Goal: Information Seeking & Learning: Find specific fact

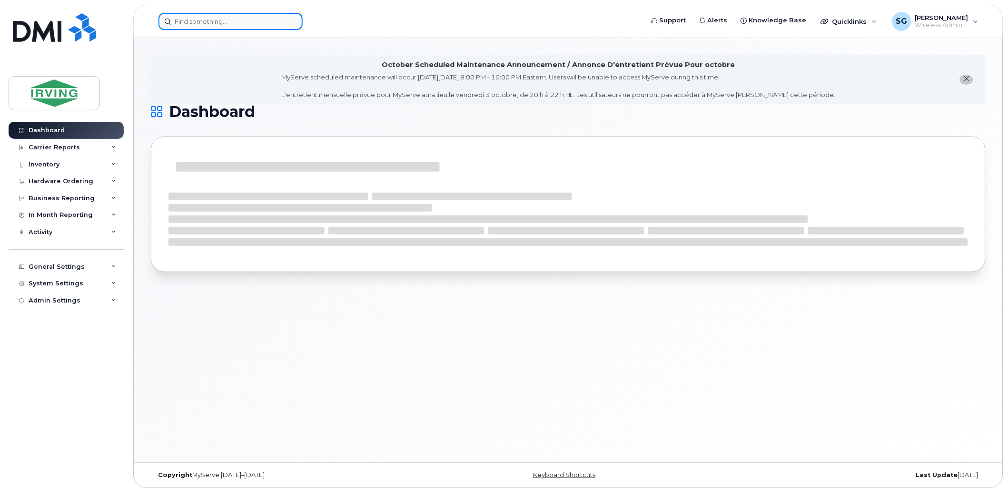
click at [203, 18] on input at bounding box center [230, 21] width 144 height 17
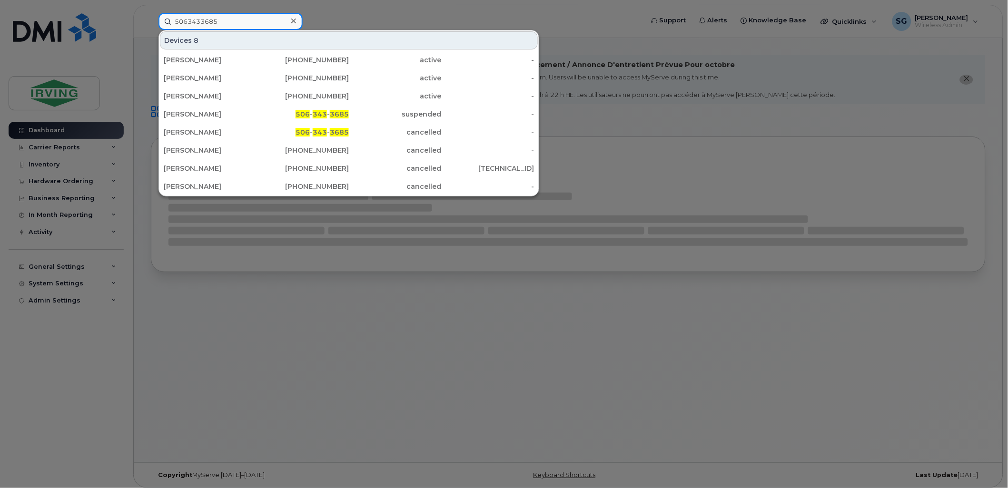
type input "5063433685"
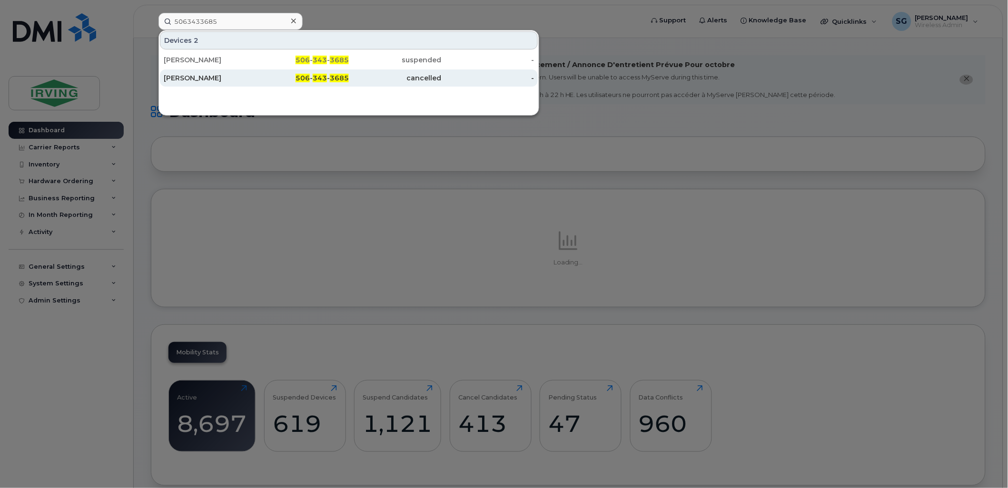
drag, startPoint x: 229, startPoint y: 66, endPoint x: 234, endPoint y: 73, distance: 9.0
click at [229, 66] on div "[PERSON_NAME]" at bounding box center [210, 59] width 93 height 17
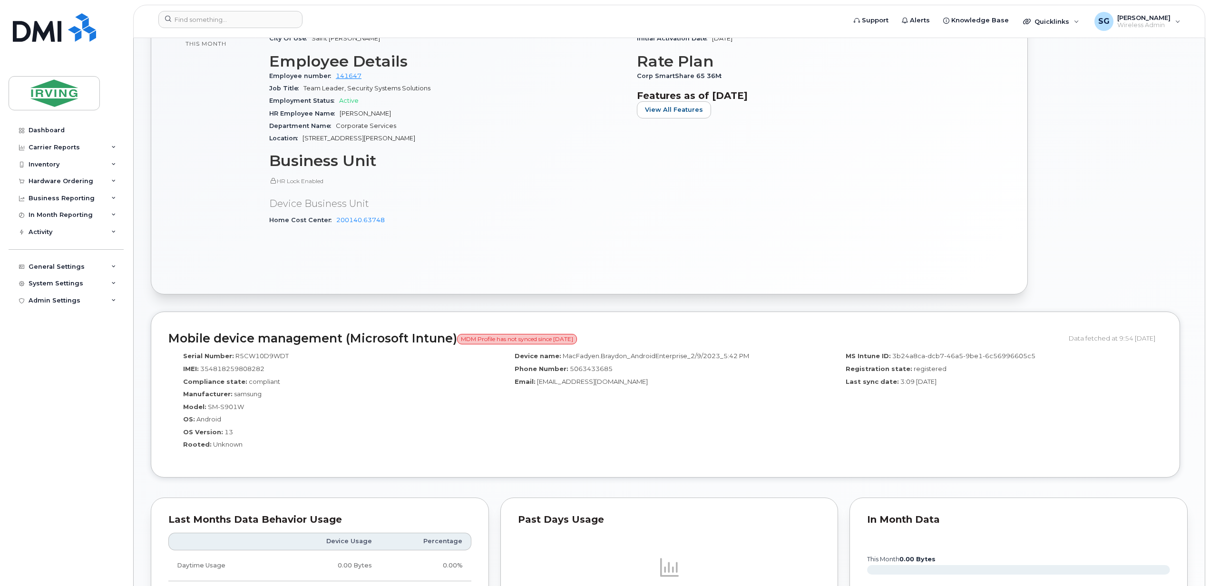
scroll to position [517, 0]
drag, startPoint x: 269, startPoint y: 369, endPoint x: 202, endPoint y: 370, distance: 67.1
click at [202, 370] on div "IMEI: 354818259808282" at bounding box center [334, 370] width 317 height 13
copy span "354818259808282"
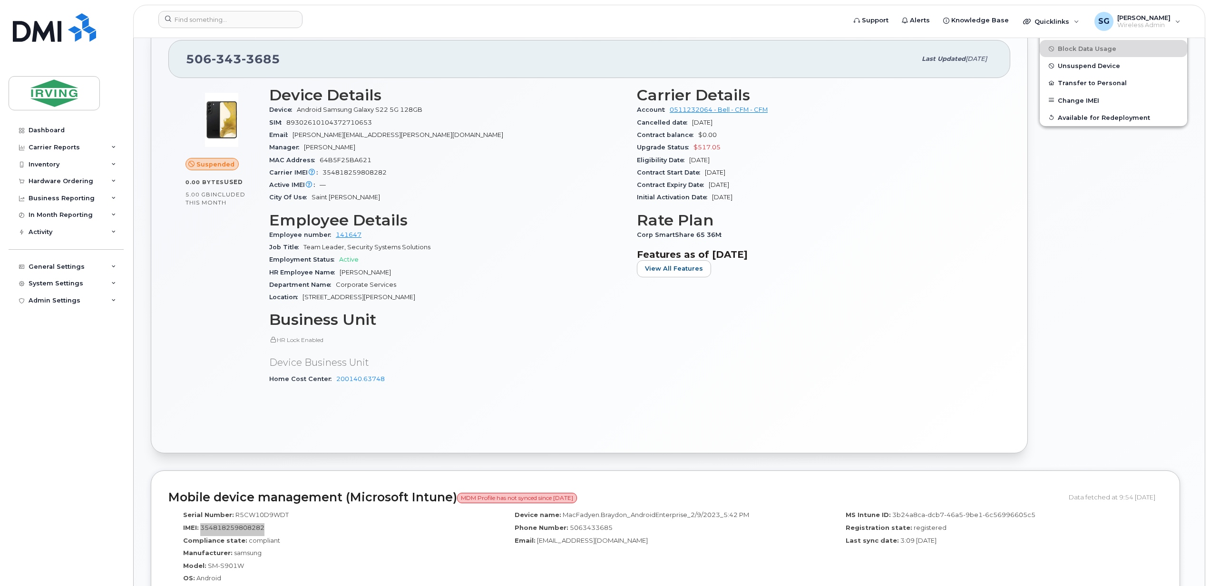
scroll to position [326, 0]
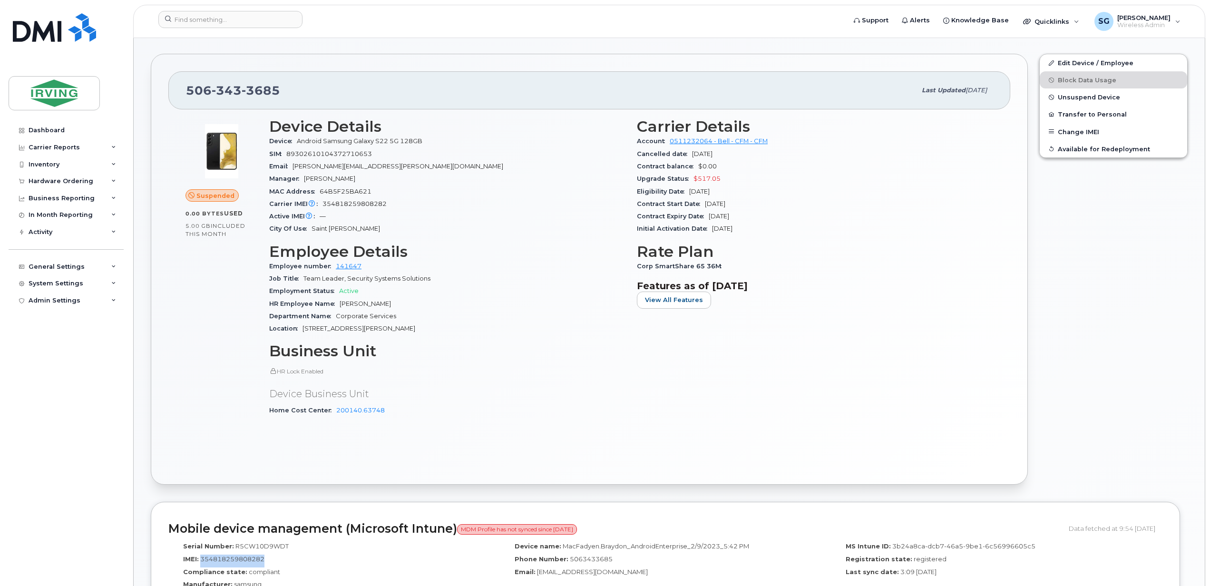
click at [746, 436] on div "Suspended 0.00 Bytes  used 5.00 GB  included this month Device Details Device A…" at bounding box center [589, 288] width 842 height 358
drag, startPoint x: 287, startPoint y: 88, endPoint x: 174, endPoint y: 91, distance: 113.3
click at [174, 91] on div "506 343 3685 Last updated Jul 17, 2025" at bounding box center [589, 90] width 842 height 38
copy span "506 343 3685"
click at [240, 22] on input at bounding box center [230, 19] width 144 height 17
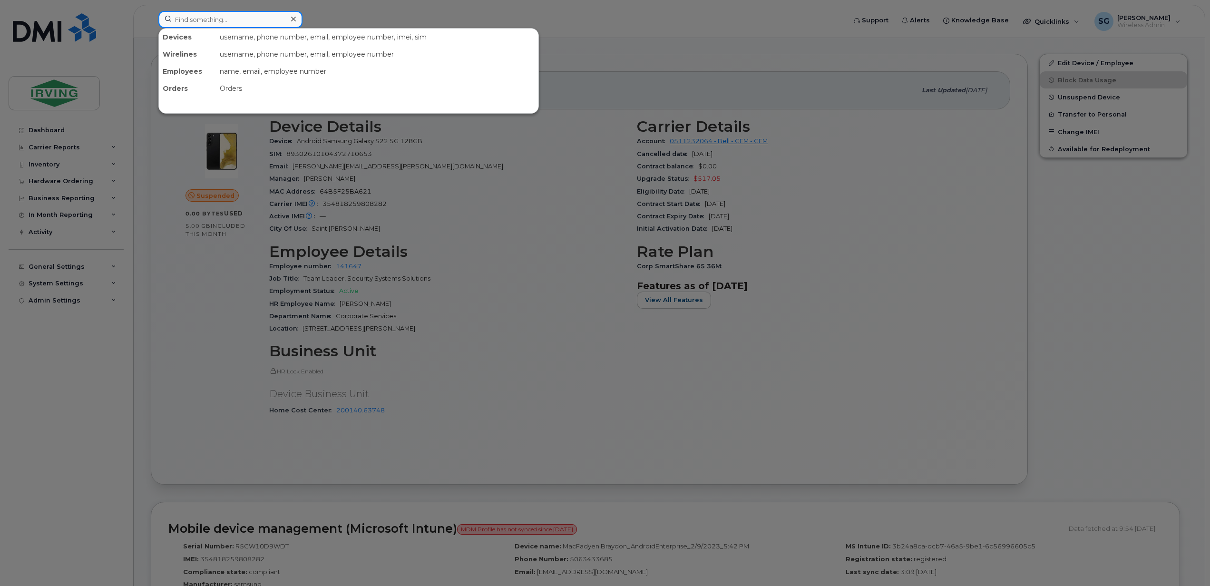
paste input "5063433685"
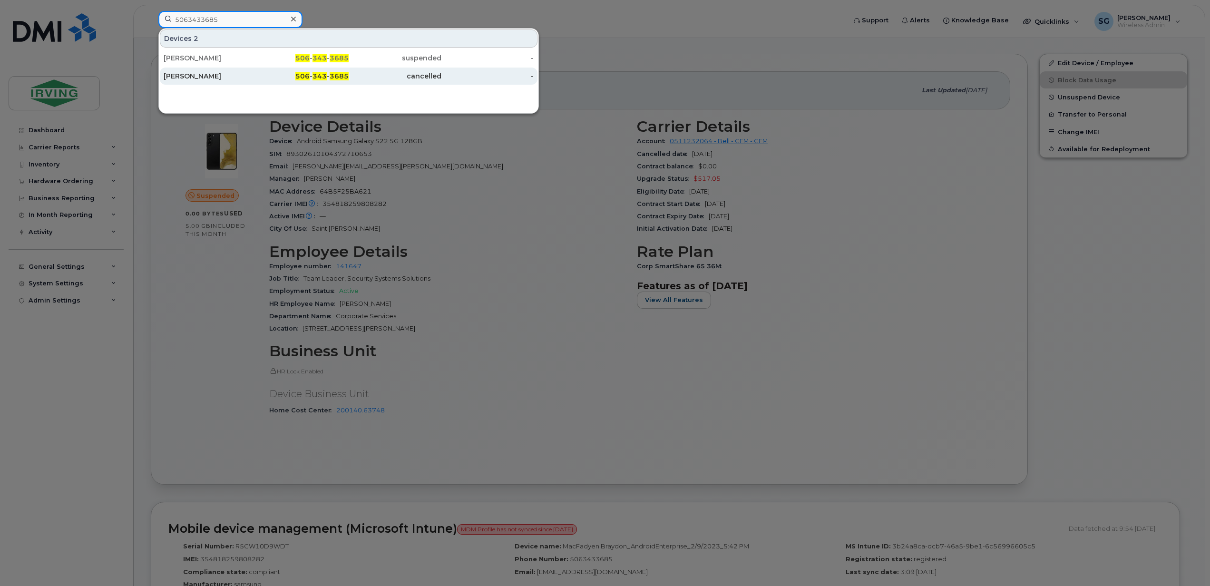
type input "5063433685"
click at [233, 79] on div "Braydon MacFadyen" at bounding box center [210, 76] width 93 height 10
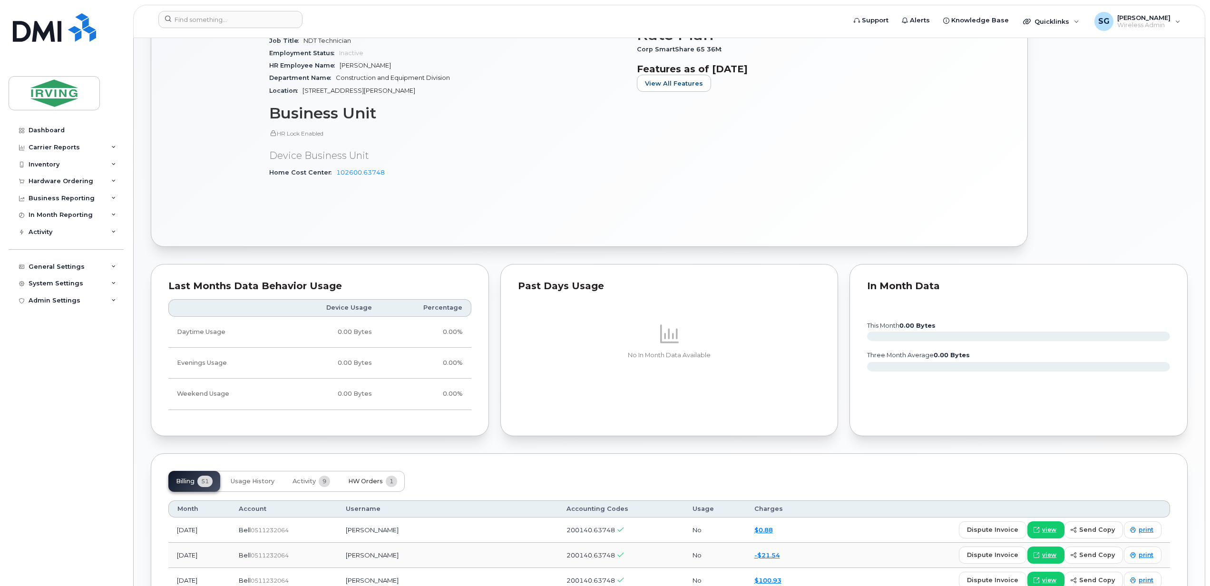
scroll to position [634, 0]
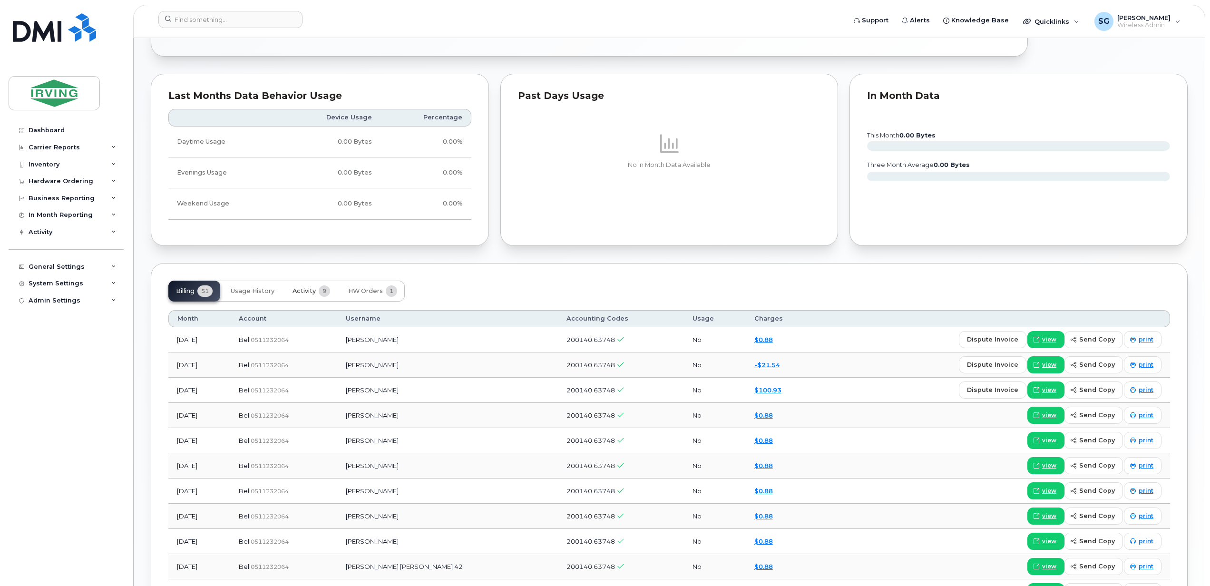
click at [307, 295] on span "Activity" at bounding box center [304, 291] width 23 height 8
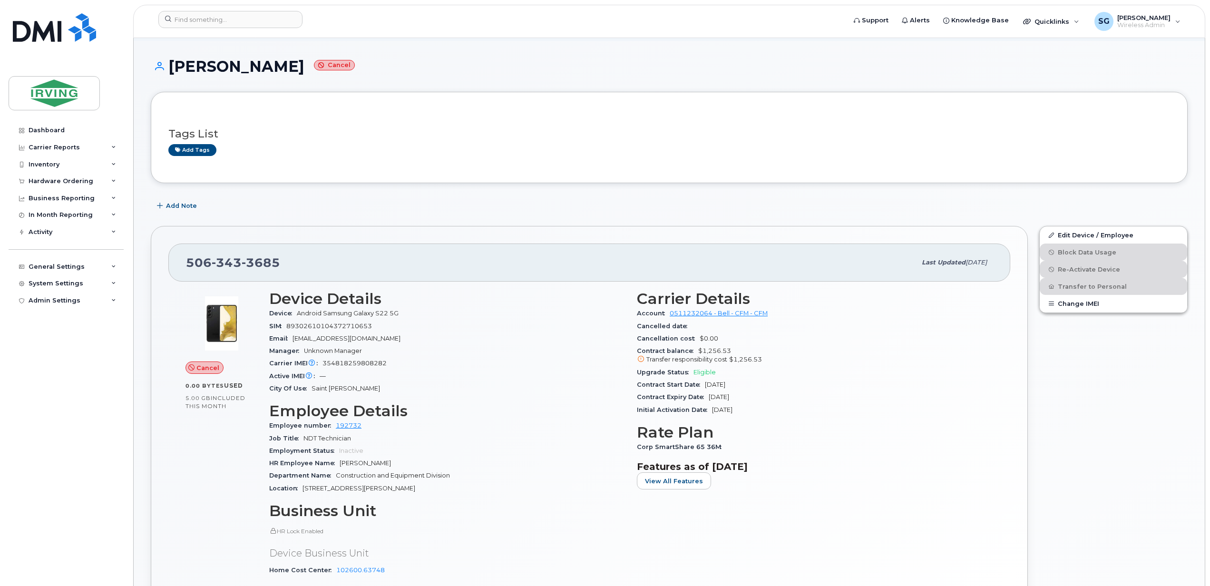
scroll to position [0, 0]
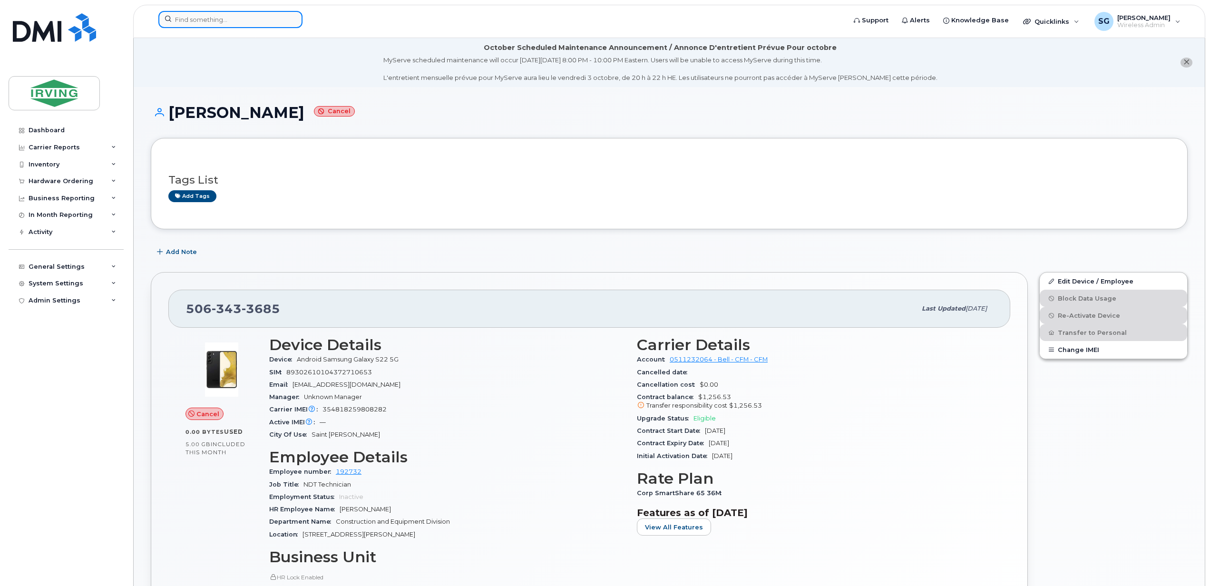
click at [204, 20] on input at bounding box center [230, 19] width 144 height 17
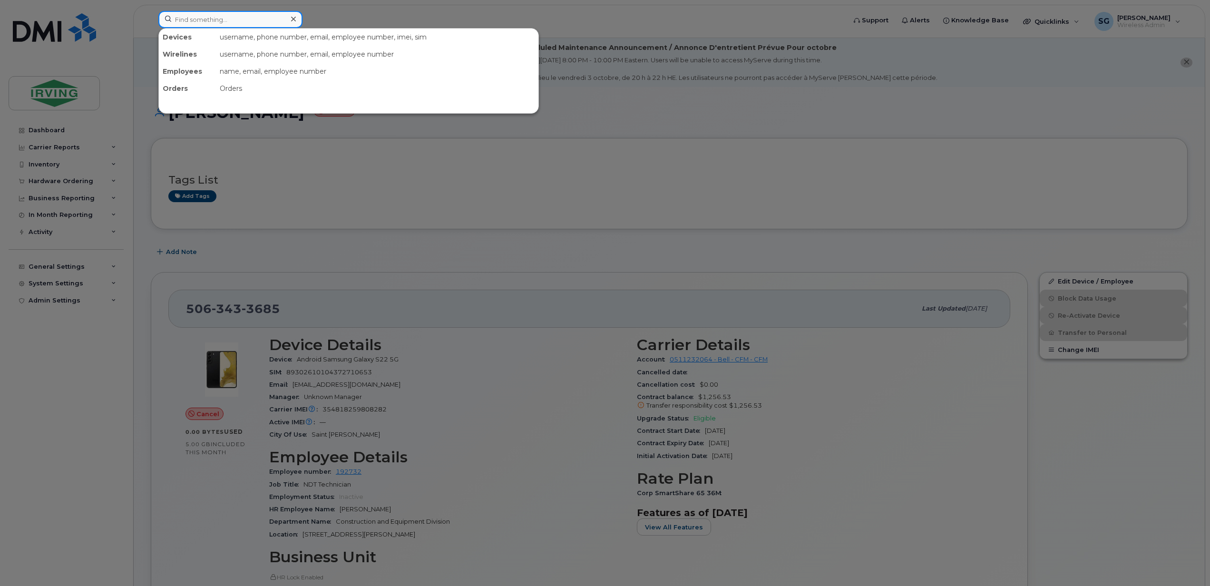
paste input "5063433685"
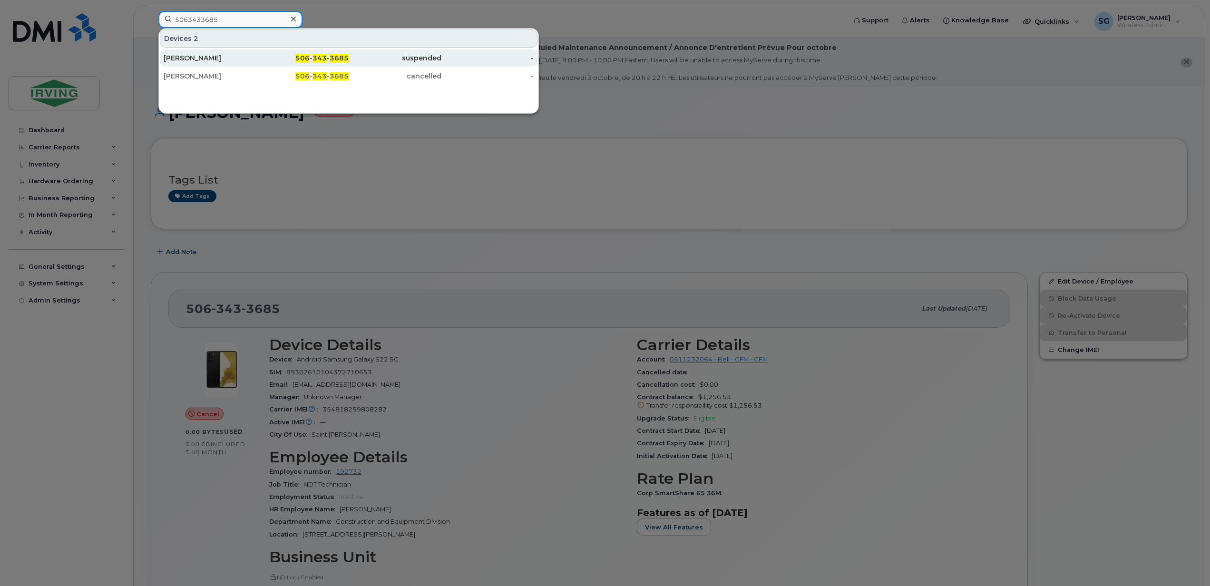
type input "5063433685"
click at [197, 61] on div "[PERSON_NAME]" at bounding box center [210, 58] width 93 height 10
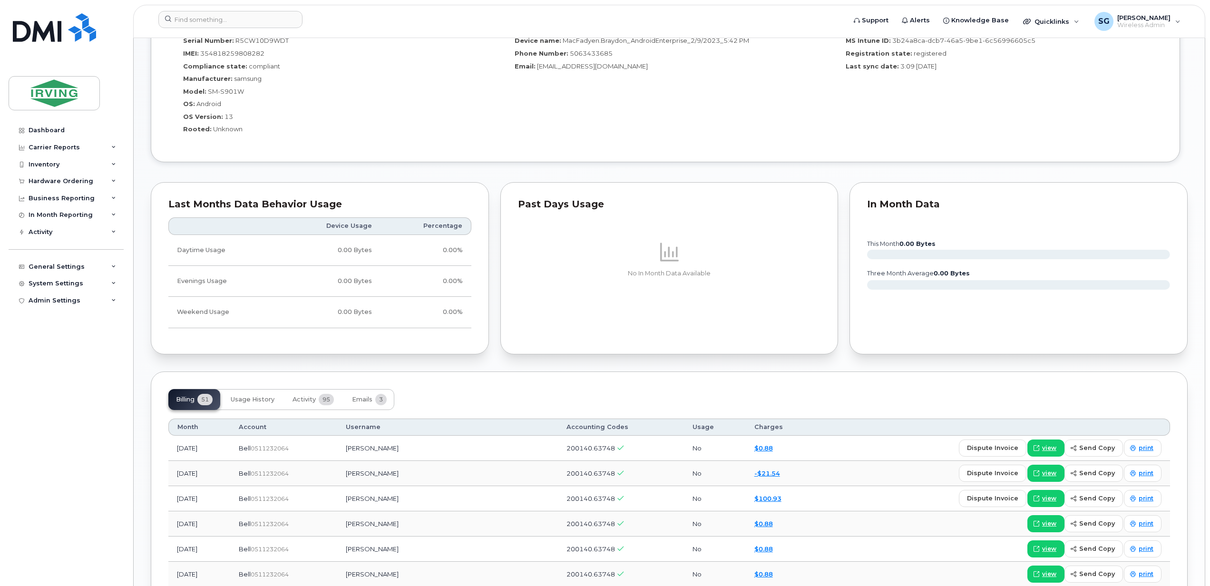
scroll to position [1015, 0]
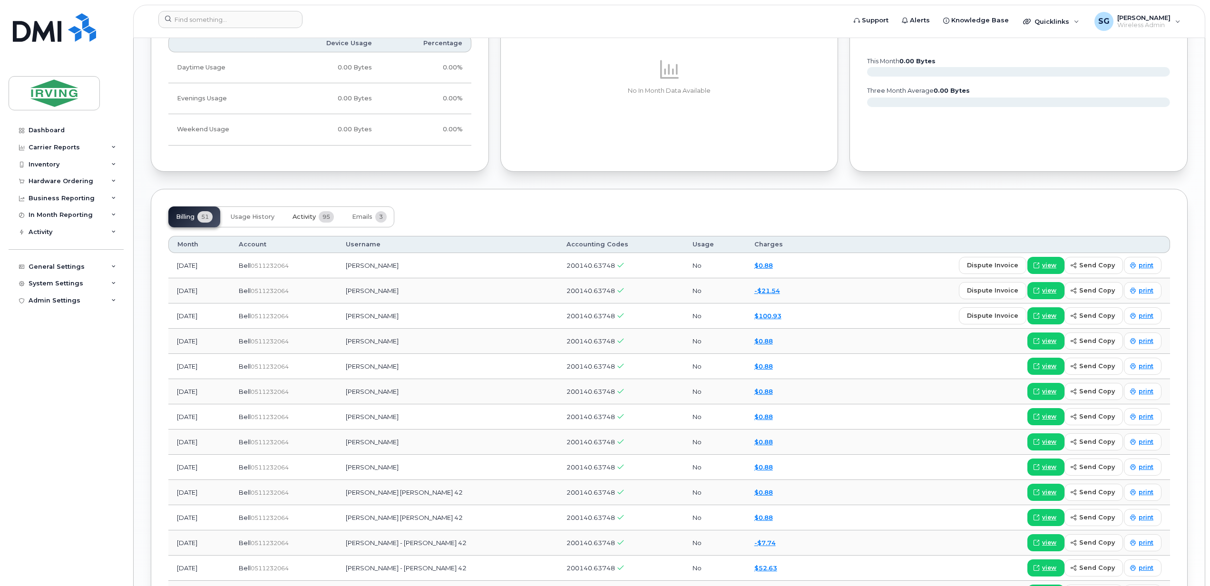
drag, startPoint x: 298, startPoint y: 222, endPoint x: 303, endPoint y: 225, distance: 6.2
click at [298, 221] on span "Activity" at bounding box center [304, 217] width 23 height 8
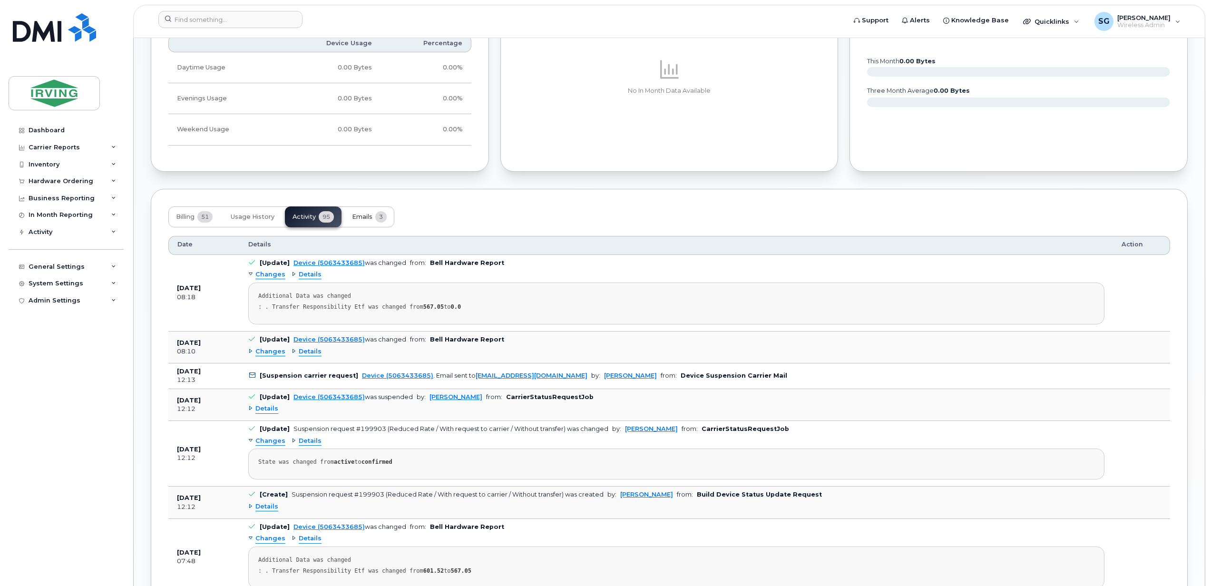
click at [362, 221] on span "Emails" at bounding box center [362, 217] width 20 height 8
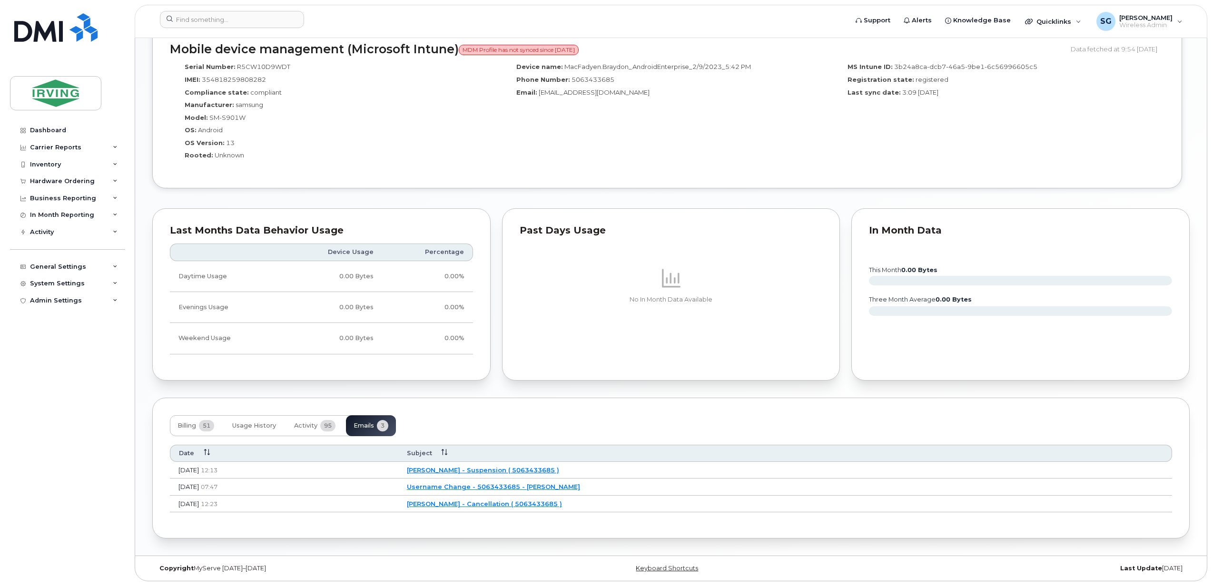
scroll to position [811, 0]
click at [540, 486] on link "Username Change - 5063433685 - JD Irving" at bounding box center [491, 487] width 173 height 8
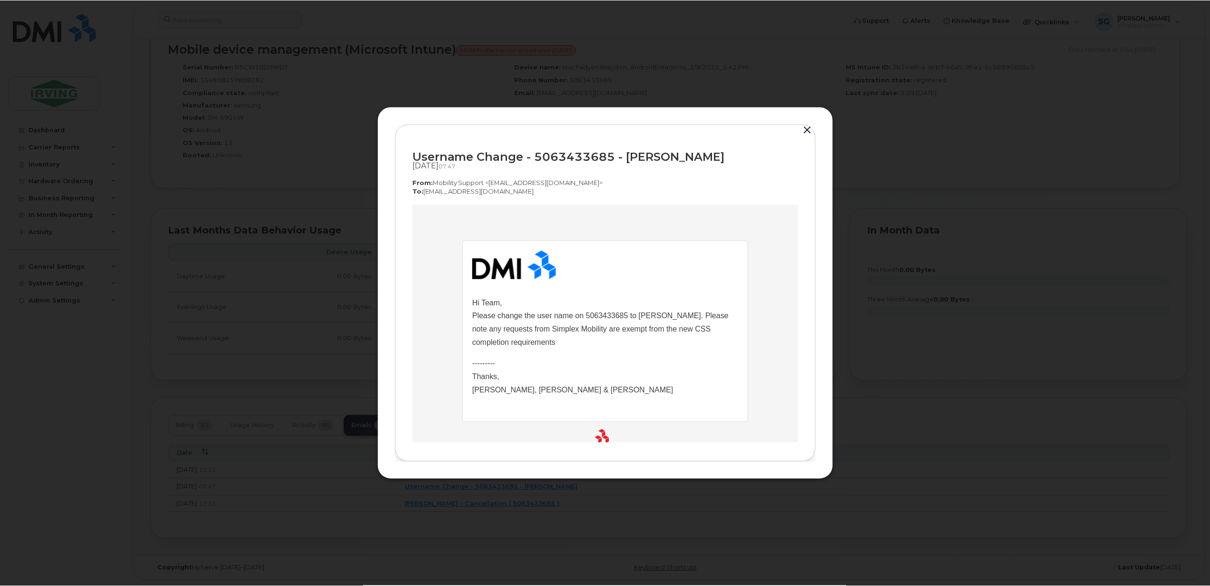
scroll to position [0, 0]
click at [810, 129] on button "button" at bounding box center [809, 130] width 14 height 13
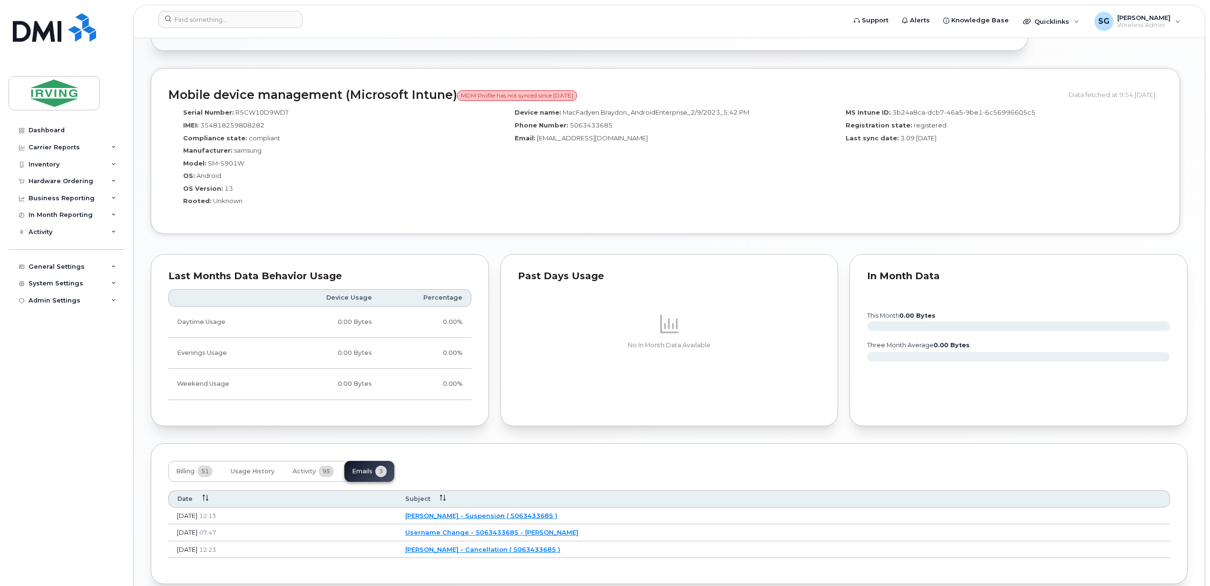
scroll to position [811, 0]
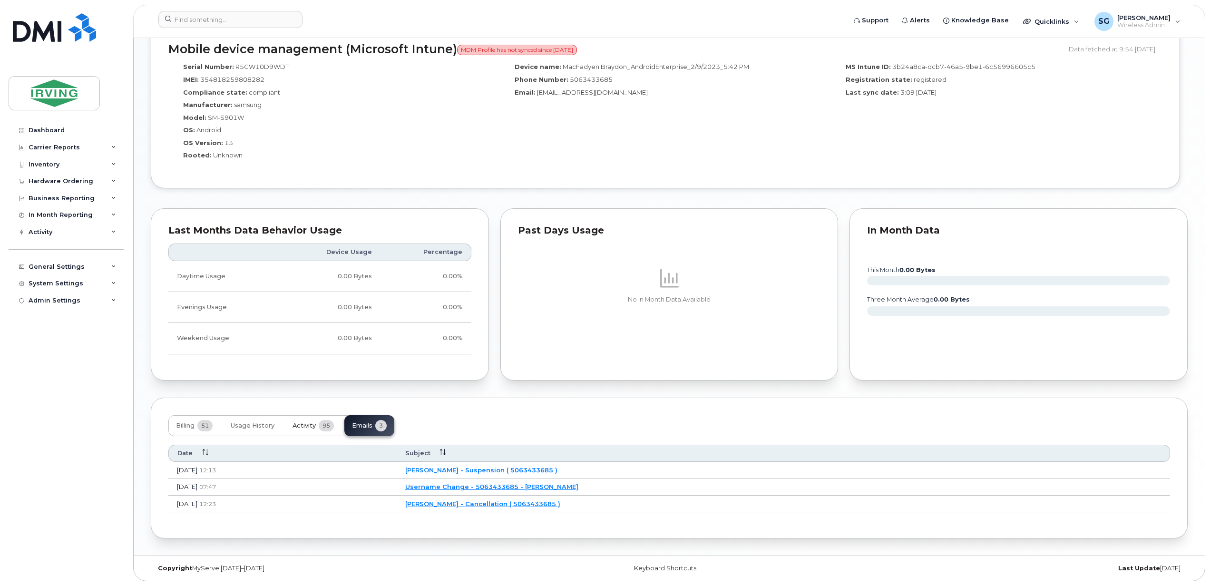
click at [301, 428] on button "Activity 95" at bounding box center [313, 425] width 57 height 21
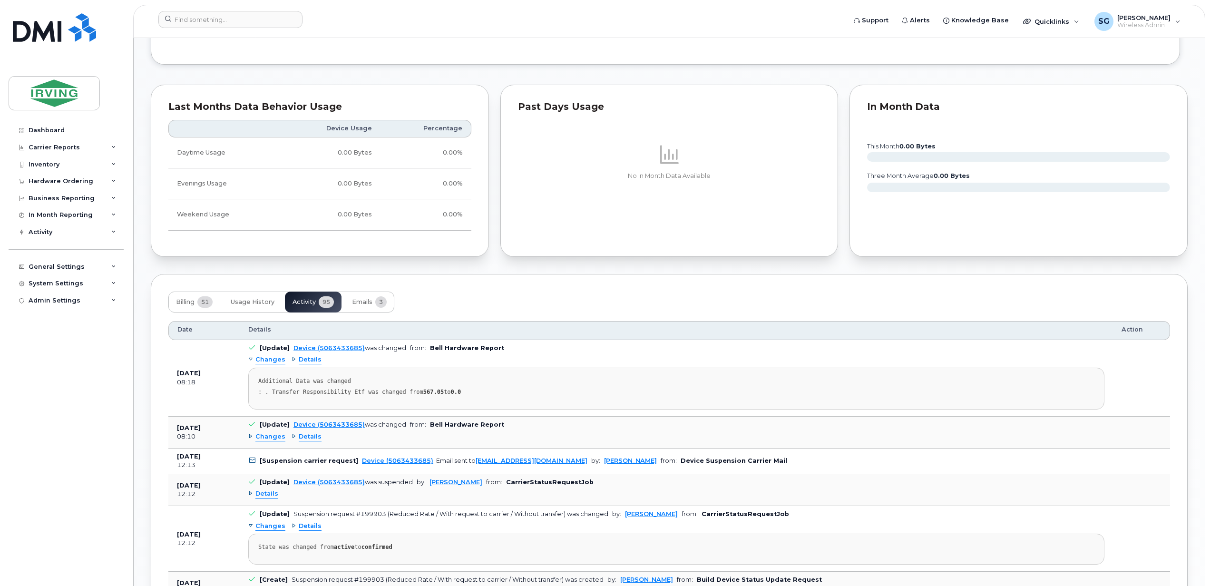
scroll to position [1065, 0]
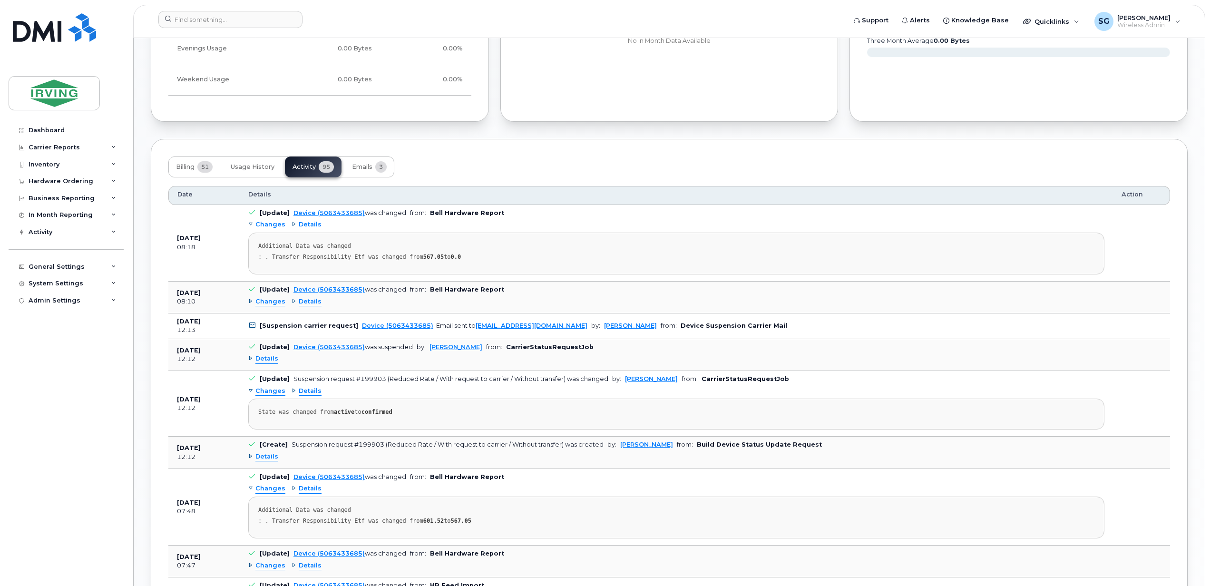
click at [265, 362] on span "Details" at bounding box center [266, 358] width 23 height 9
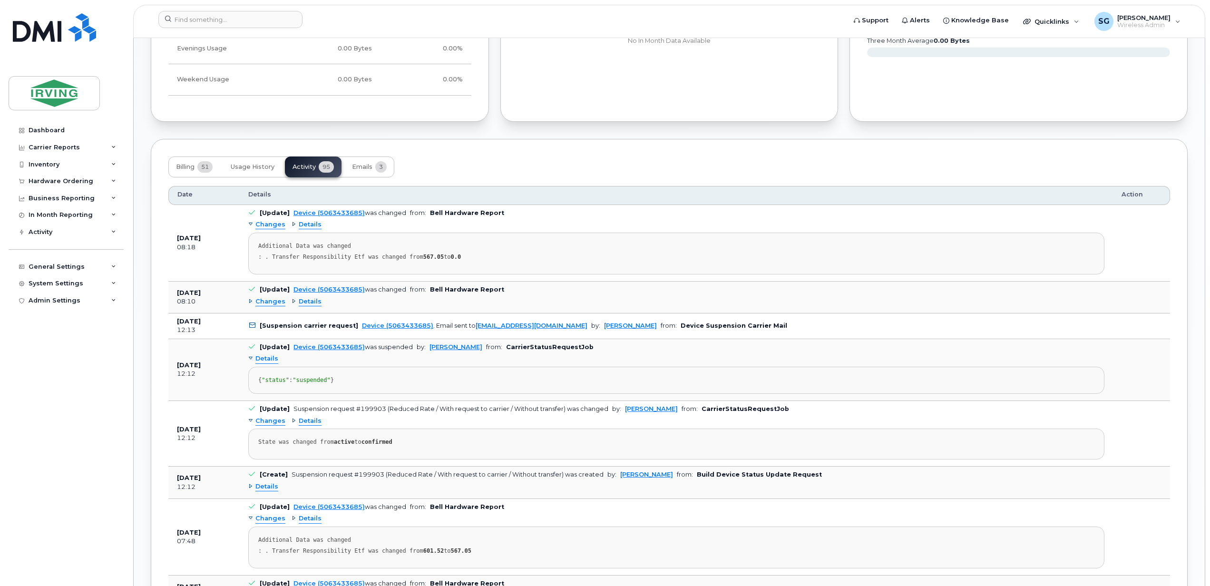
click at [265, 362] on span "Details" at bounding box center [266, 358] width 23 height 9
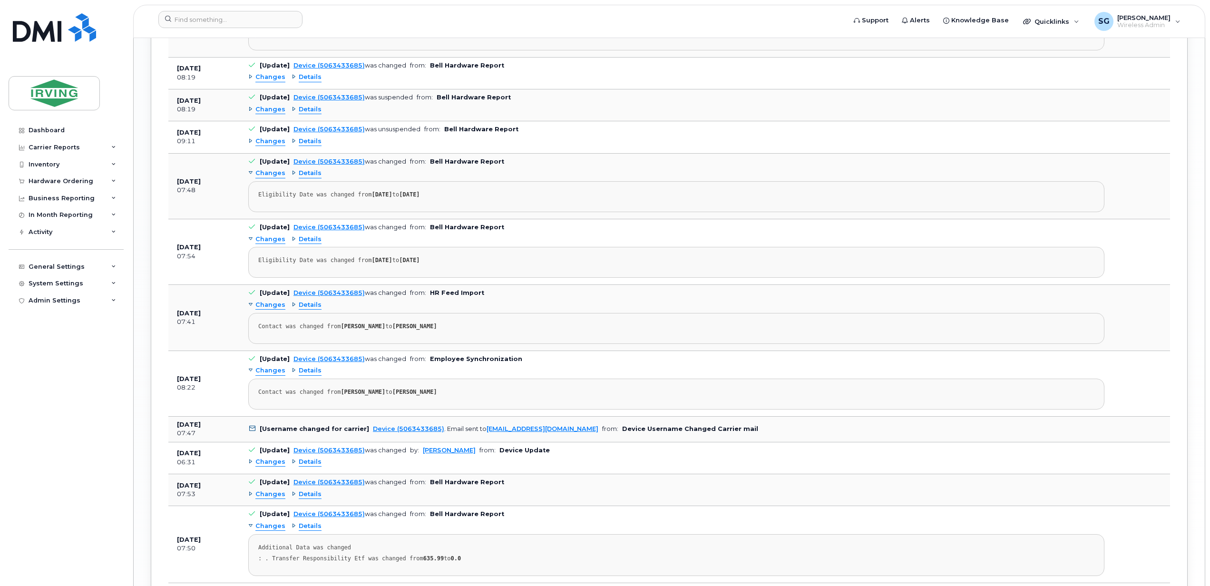
scroll to position [1953, 0]
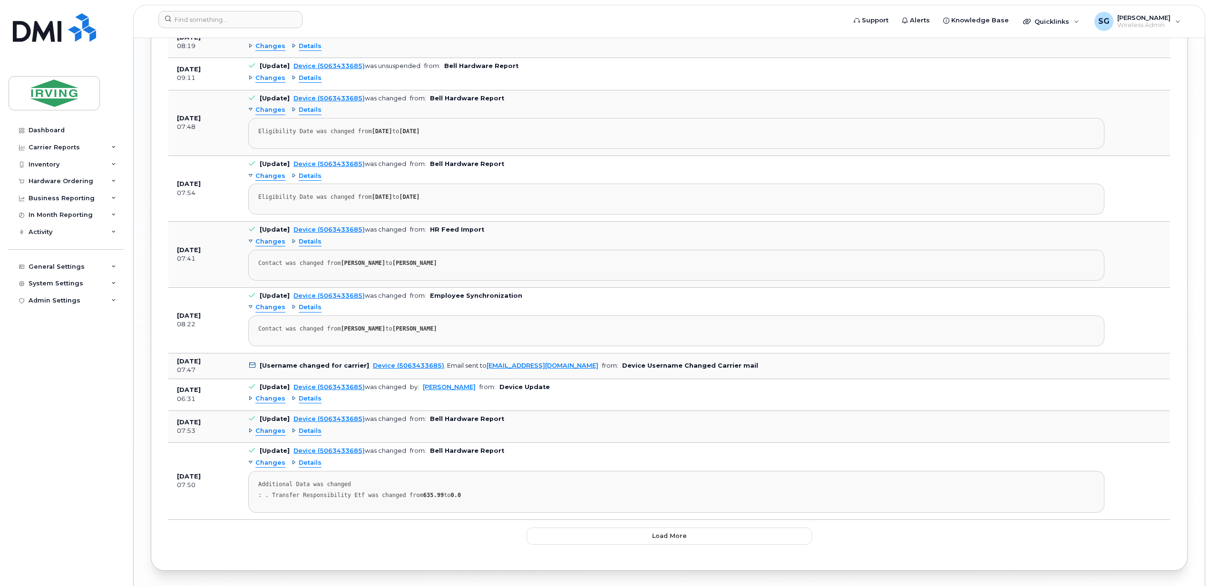
click at [315, 403] on span "Details" at bounding box center [310, 398] width 23 height 9
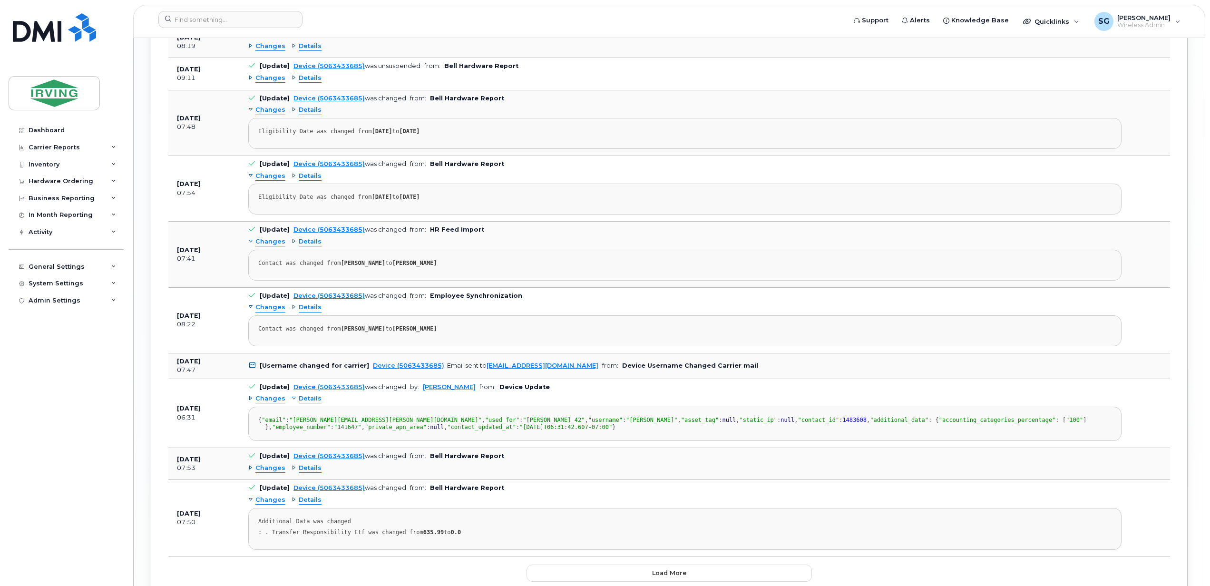
click at [315, 403] on span "Details" at bounding box center [310, 398] width 23 height 9
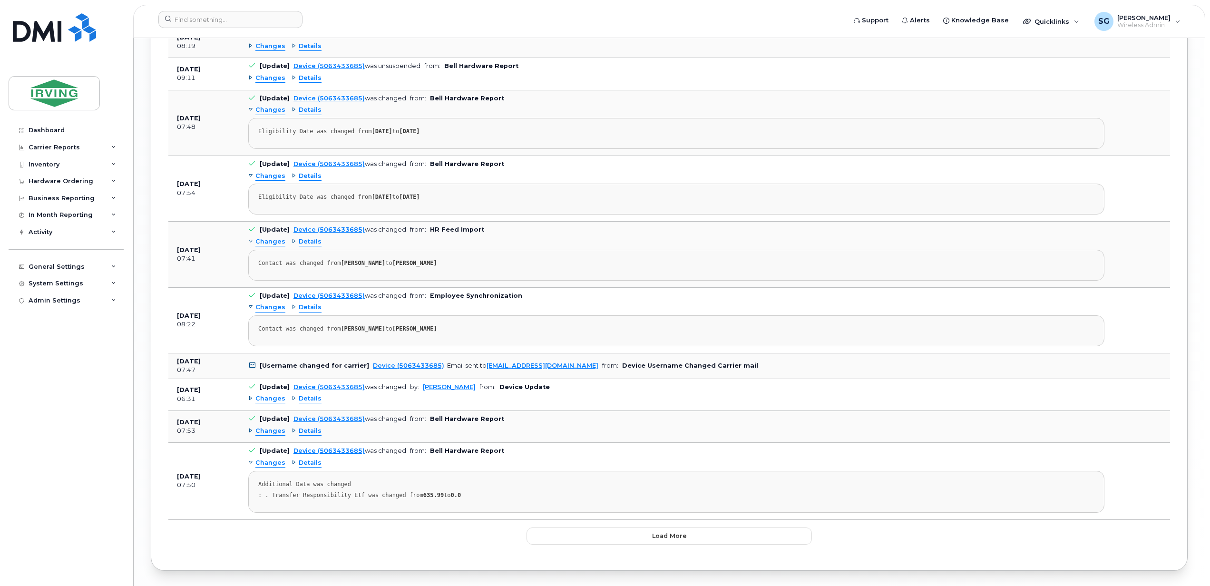
click at [282, 403] on span "Changes" at bounding box center [270, 398] width 30 height 9
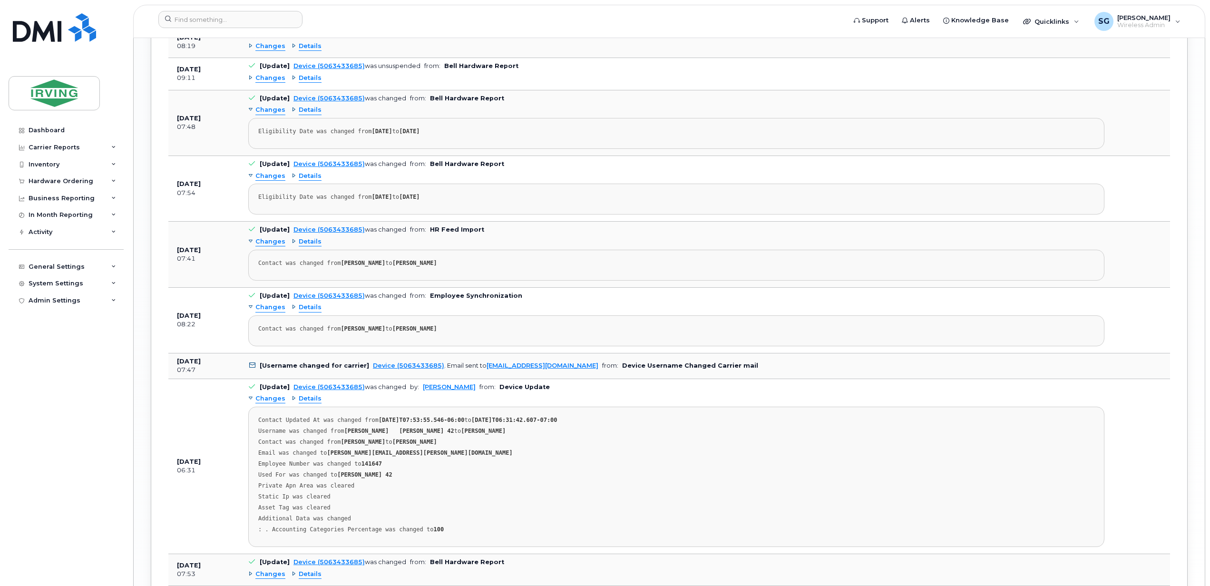
click at [282, 403] on span "Changes" at bounding box center [270, 398] width 30 height 9
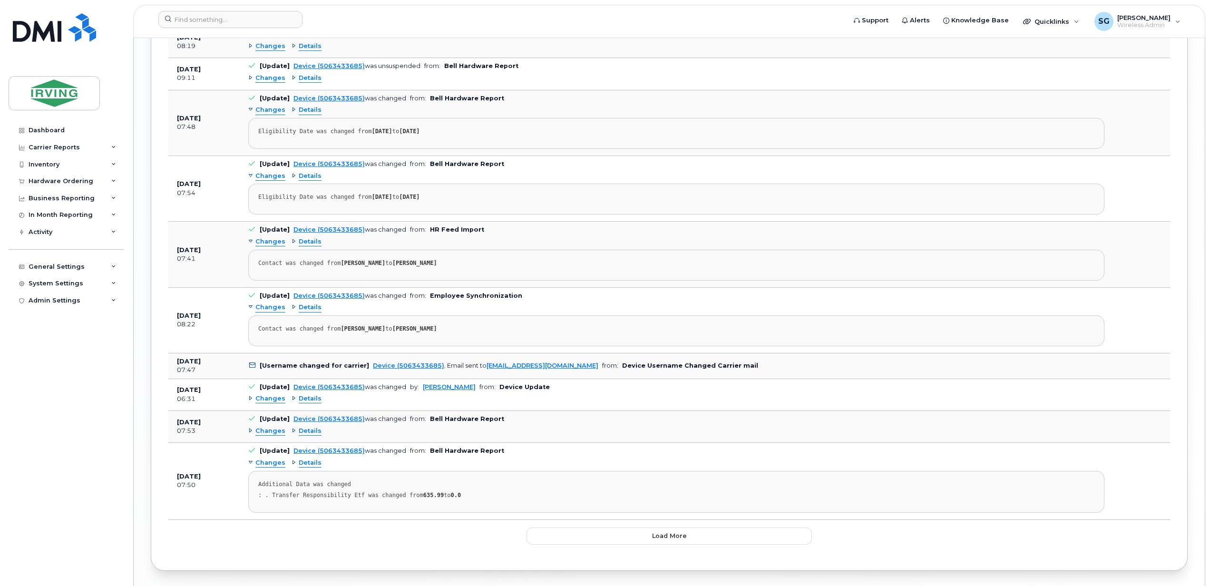
click at [313, 436] on span "Details" at bounding box center [310, 431] width 23 height 9
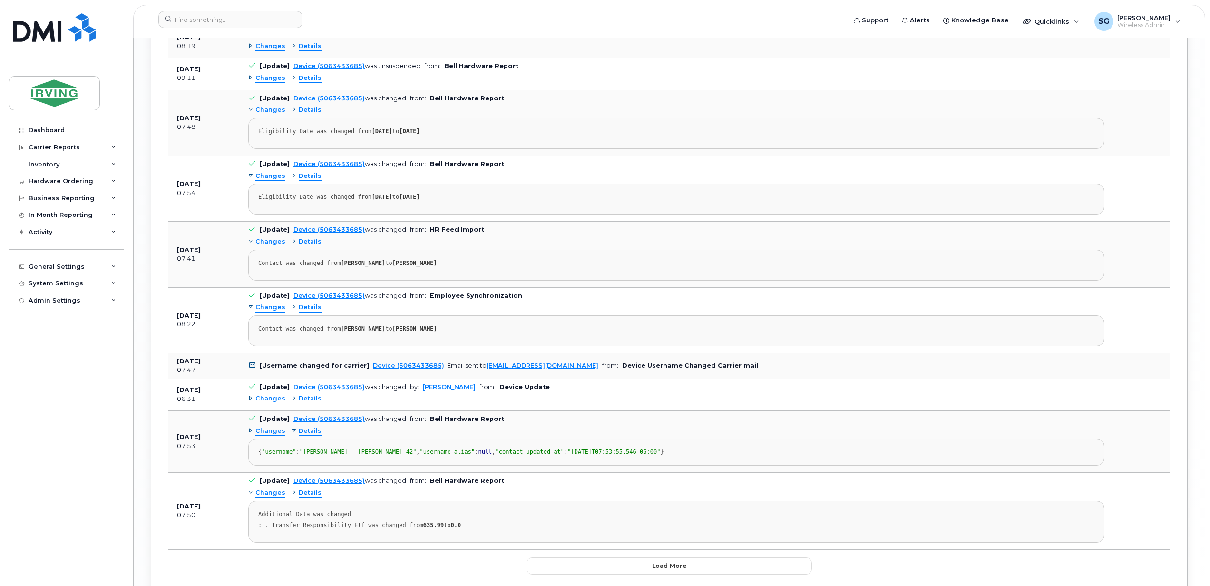
click at [313, 436] on span "Details" at bounding box center [310, 431] width 23 height 9
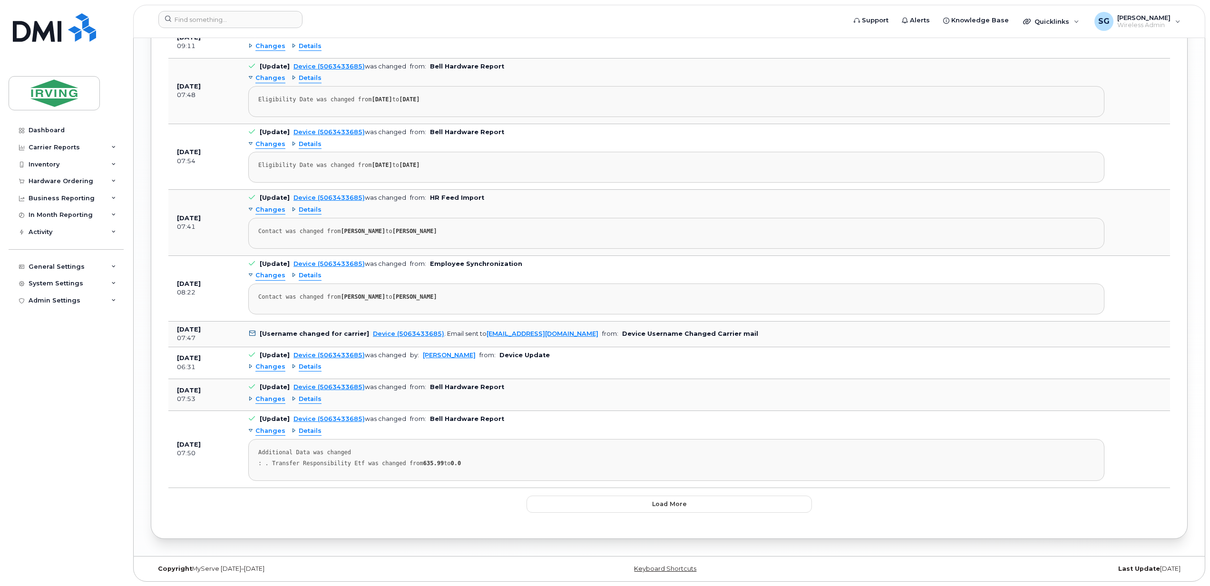
scroll to position [2000, 0]
click at [679, 500] on span "Load more" at bounding box center [669, 503] width 35 height 9
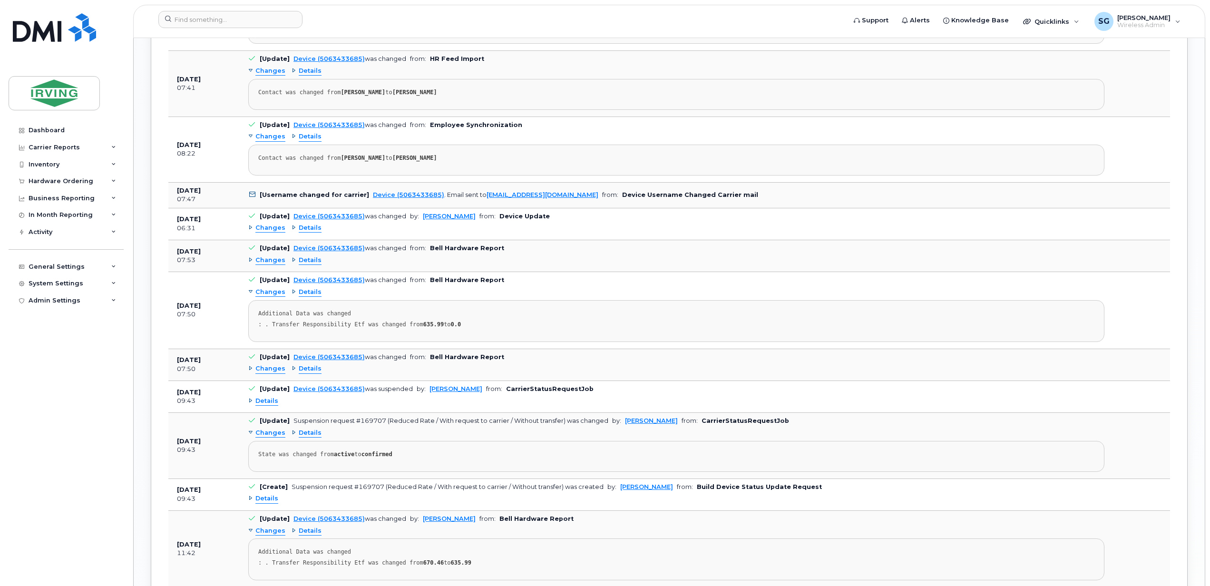
scroll to position [2126, 0]
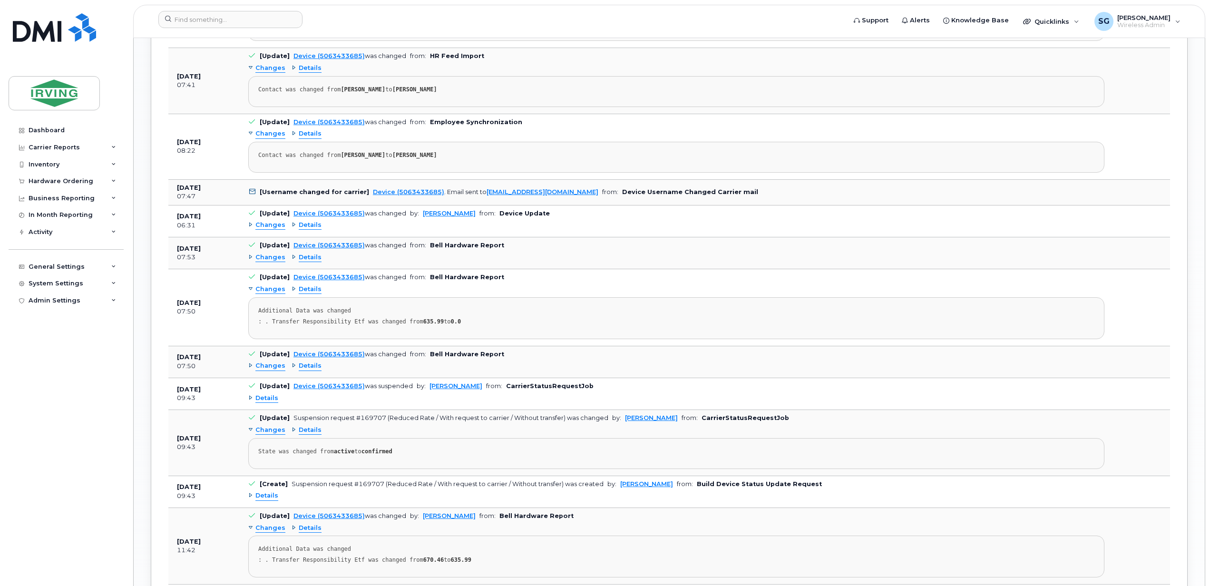
click at [269, 403] on span "Details" at bounding box center [266, 398] width 23 height 9
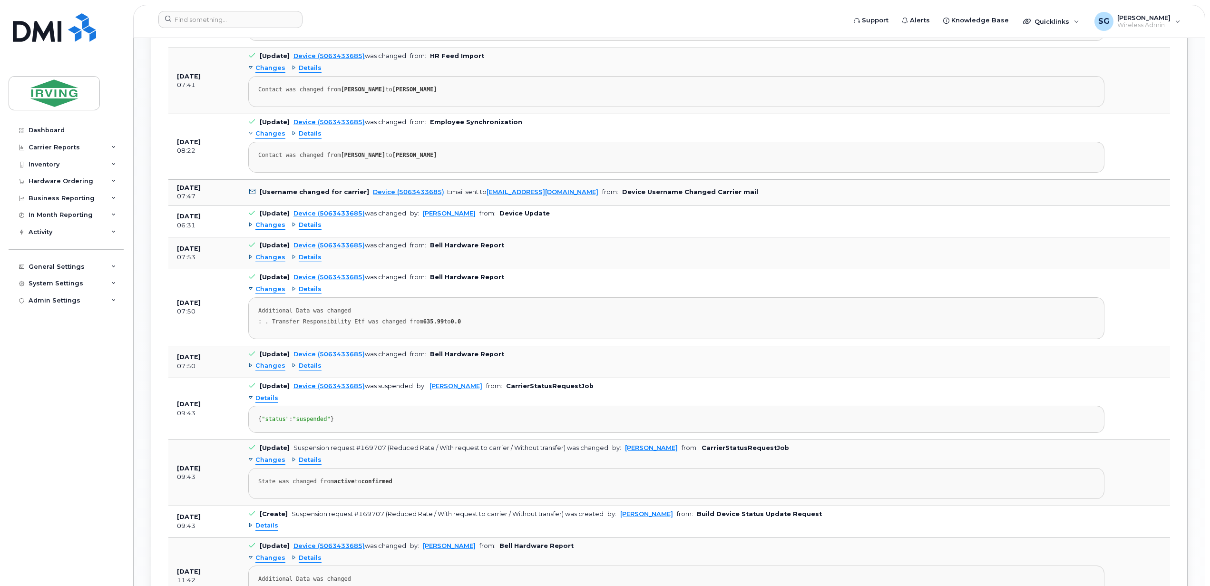
click at [269, 403] on span "Details" at bounding box center [266, 398] width 23 height 9
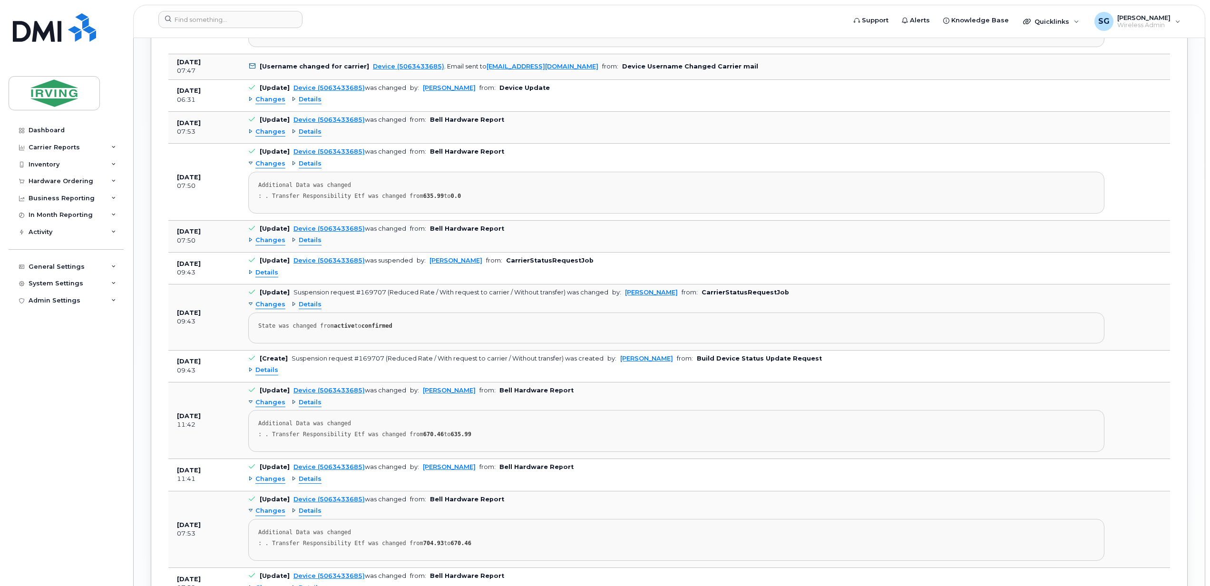
scroll to position [2254, 0]
click at [264, 373] on span "Details" at bounding box center [266, 368] width 23 height 9
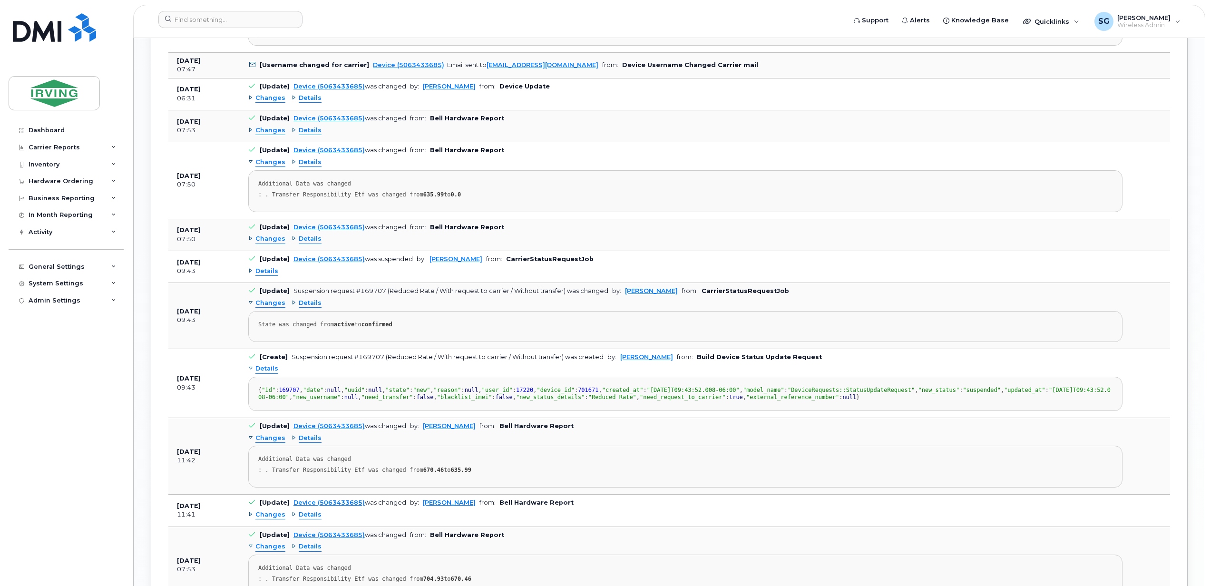
click at [264, 373] on span "Details" at bounding box center [266, 368] width 23 height 9
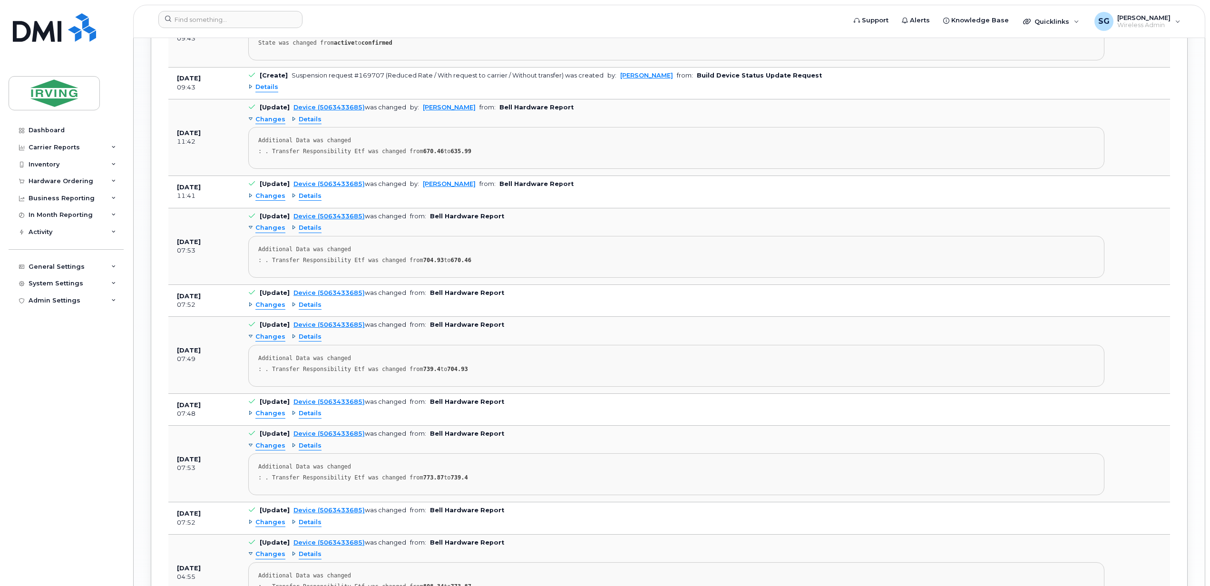
scroll to position [2381, 0]
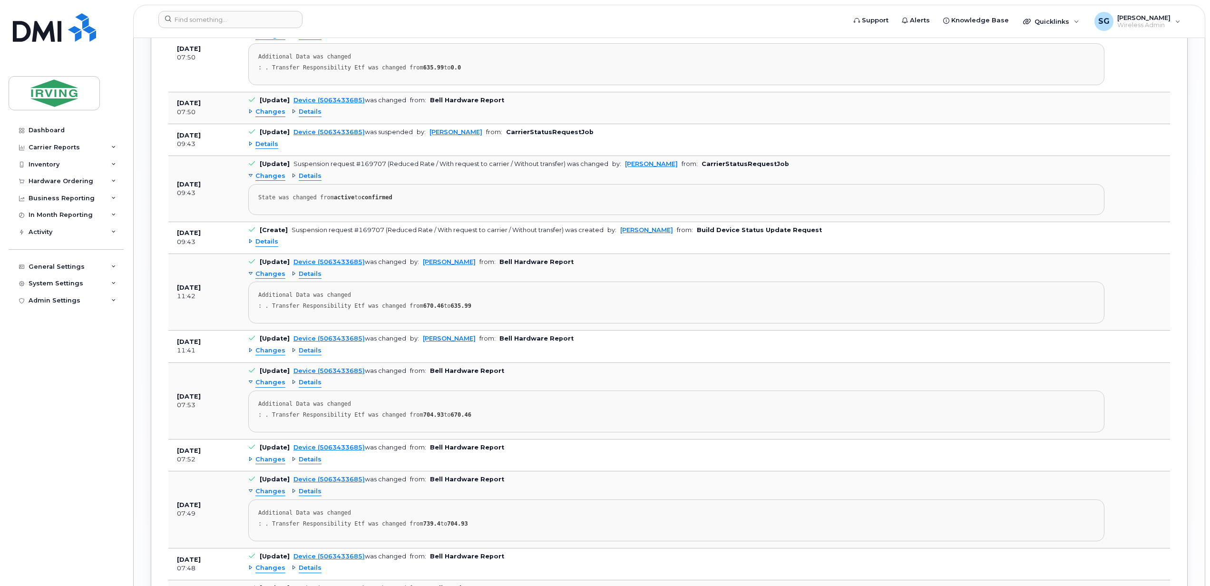
click at [267, 246] on span "Details" at bounding box center [266, 241] width 23 height 9
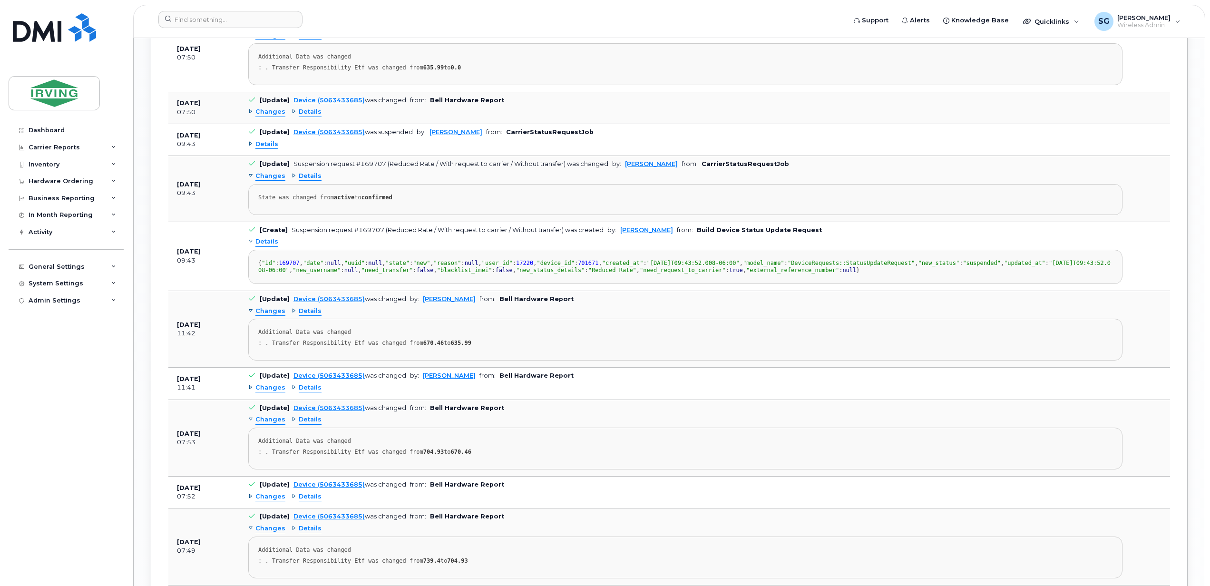
click at [267, 246] on span "Details" at bounding box center [266, 241] width 23 height 9
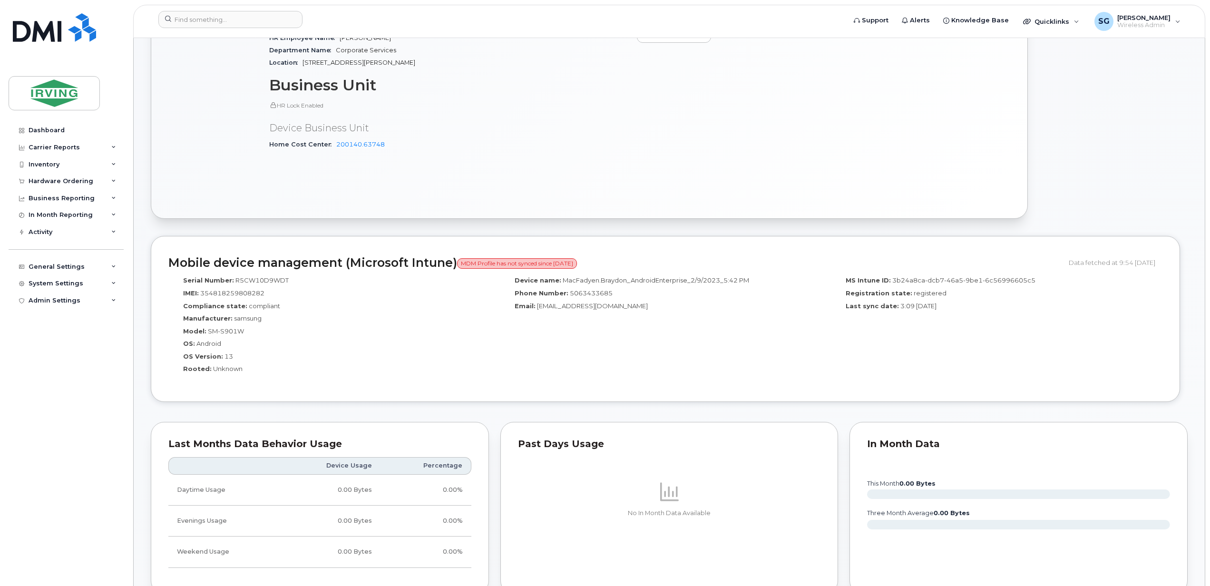
scroll to position [351, 0]
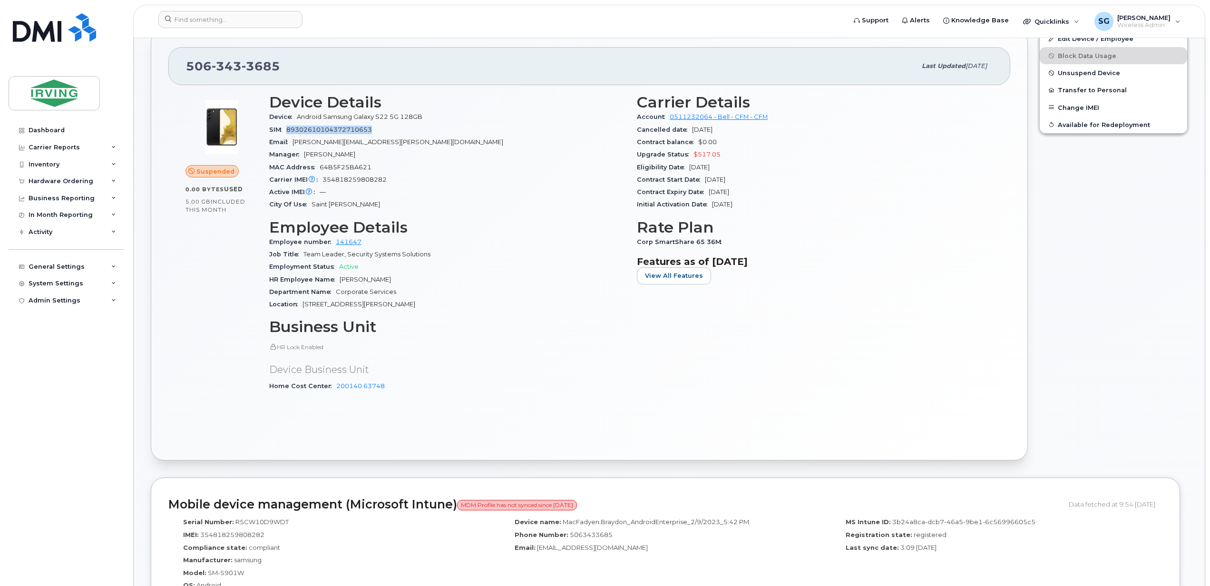
drag, startPoint x: 382, startPoint y: 134, endPoint x: 288, endPoint y: 134, distance: 93.7
click at [288, 134] on div "SIM 89302610104372710653" at bounding box center [447, 130] width 356 height 12
drag, startPoint x: 391, startPoint y: 181, endPoint x: 323, endPoint y: 181, distance: 68.5
click at [323, 181] on div "Carrier IMEI Carrier IMEI is reported during the last billing cycle or change o…" at bounding box center [447, 180] width 356 height 12
copy span "354818259808282"
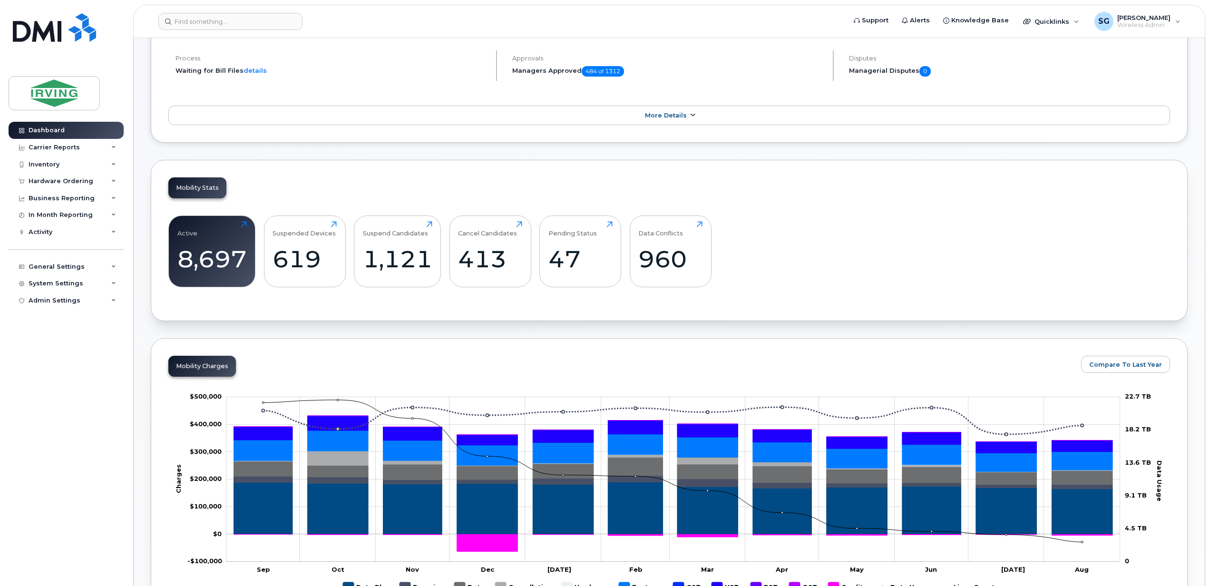
scroll to position [317, 0]
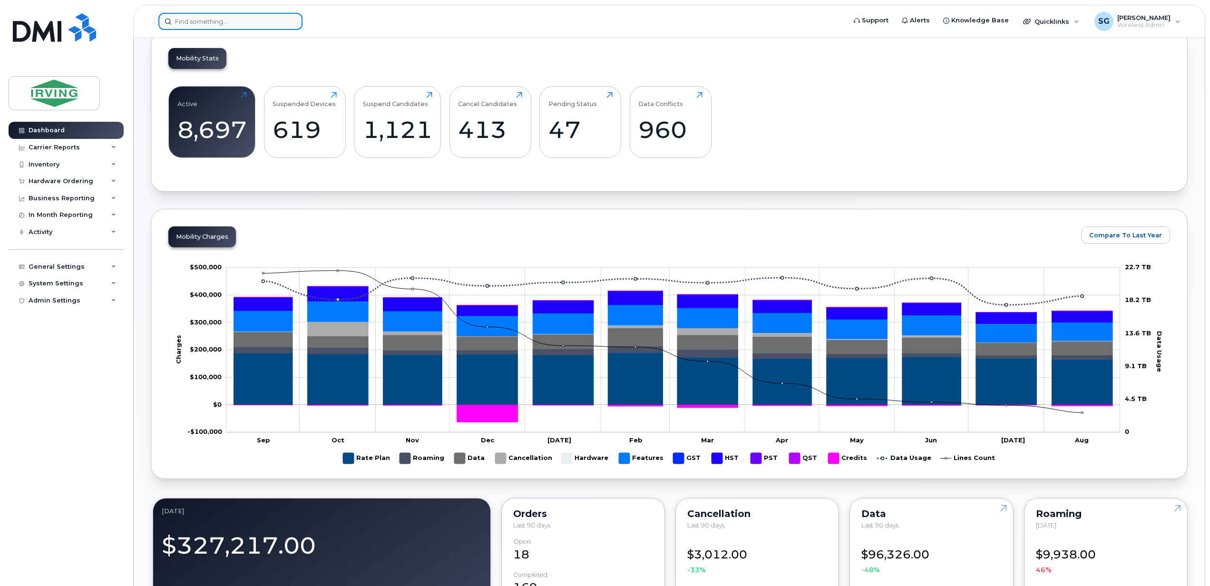
click at [251, 21] on input at bounding box center [230, 21] width 144 height 17
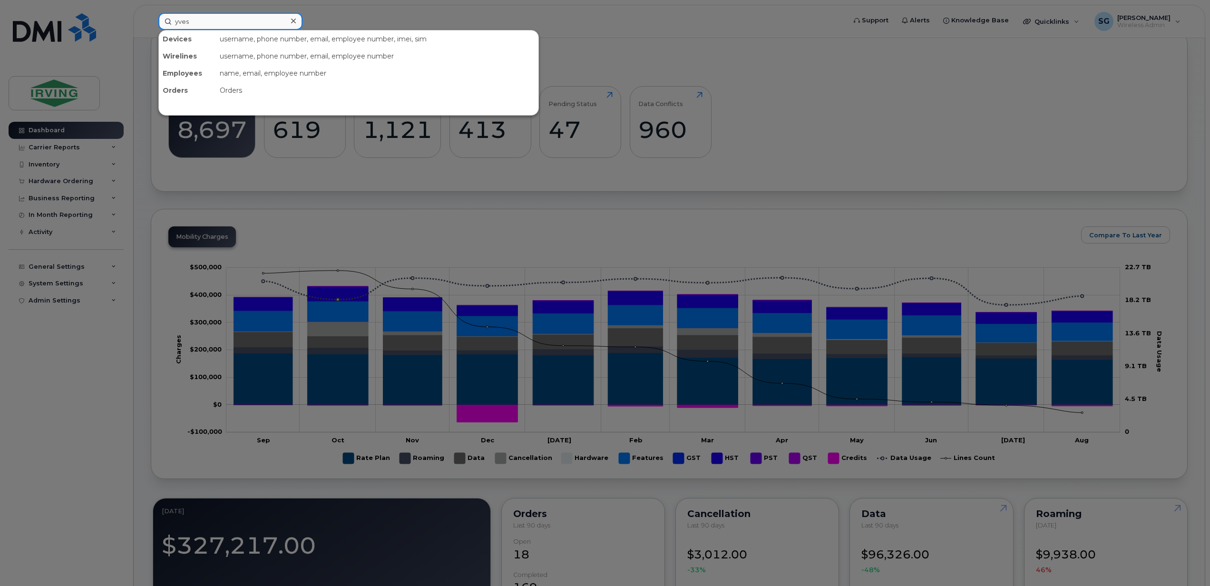
type input "yves"
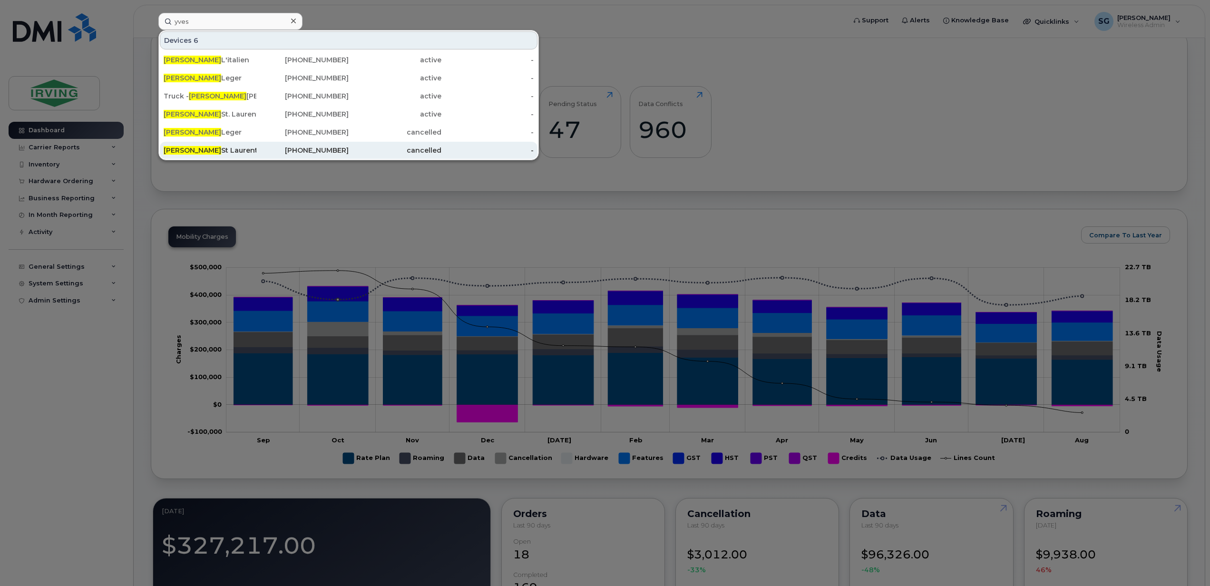
click at [197, 145] on div "Yves St Laurent" at bounding box center [210, 150] width 93 height 17
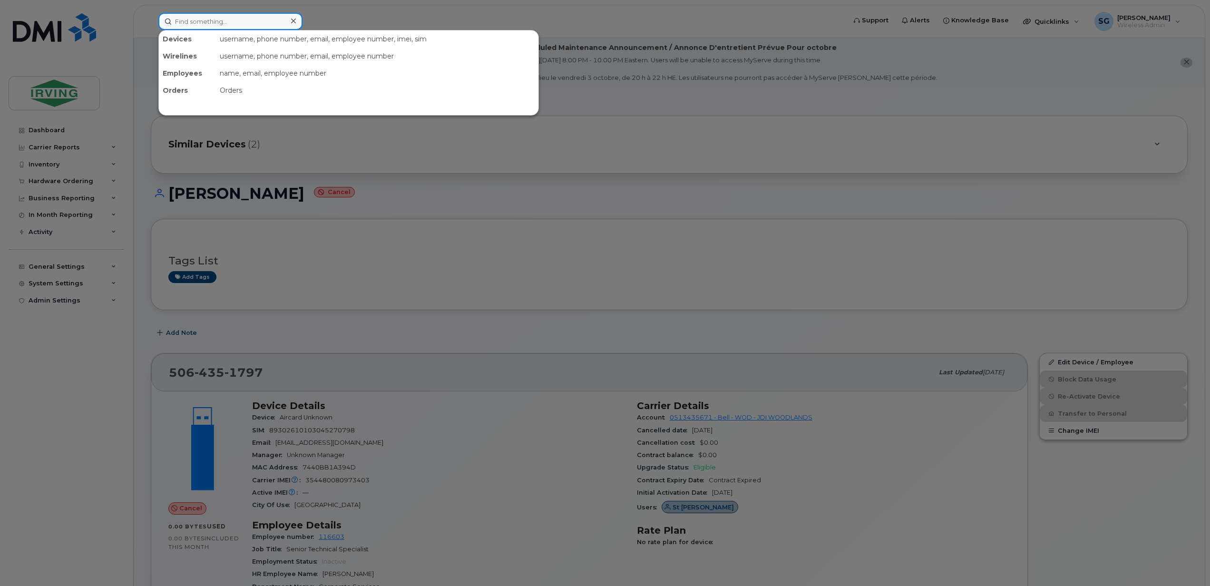
click at [196, 21] on input at bounding box center [230, 21] width 144 height 17
paste input "5066514654"
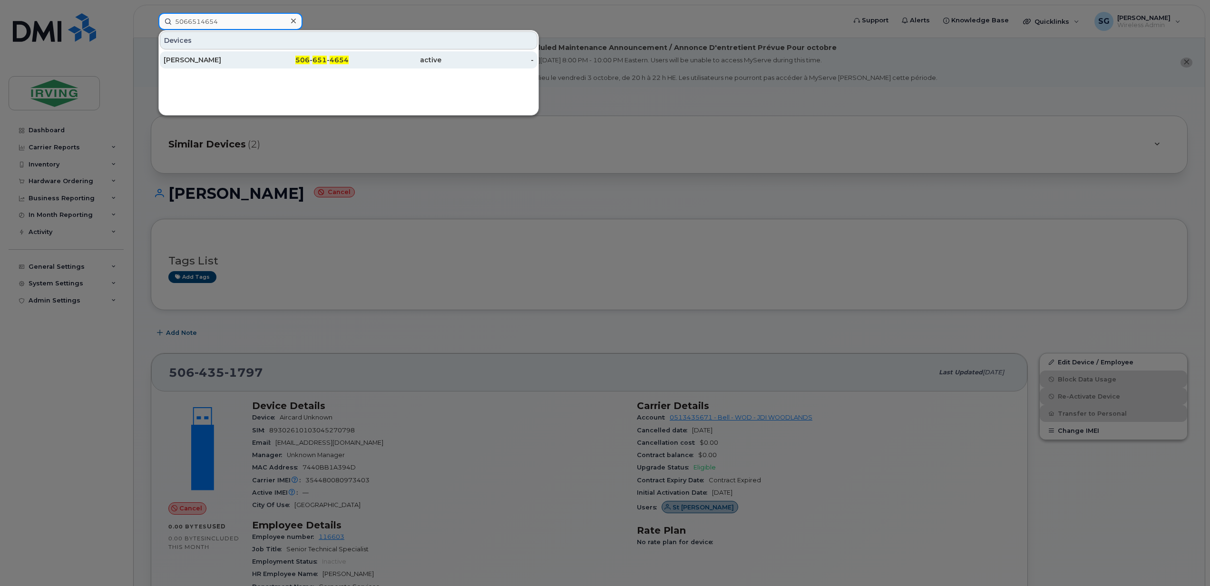
type input "5066514654"
drag, startPoint x: 204, startPoint y: 55, endPoint x: 374, endPoint y: 128, distance: 184.8
click at [204, 55] on div "[PERSON_NAME]" at bounding box center [210, 59] width 93 height 17
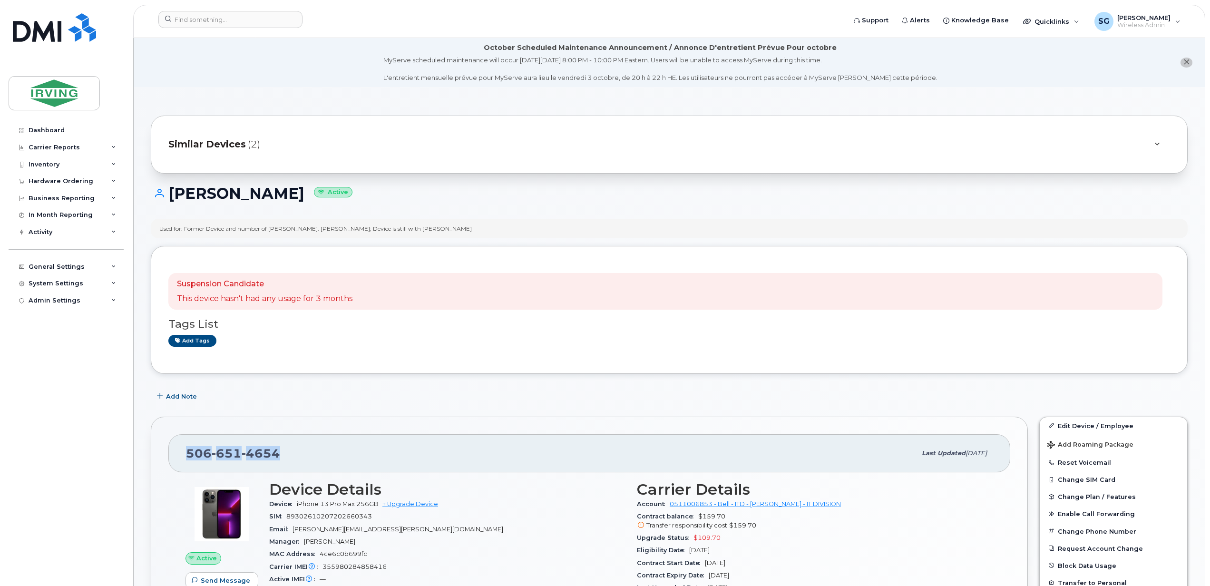
drag, startPoint x: 263, startPoint y: 452, endPoint x: 181, endPoint y: 450, distance: 81.4
click at [181, 450] on div "506 651 4654 Last updated Sep 03, 2025" at bounding box center [589, 453] width 842 height 38
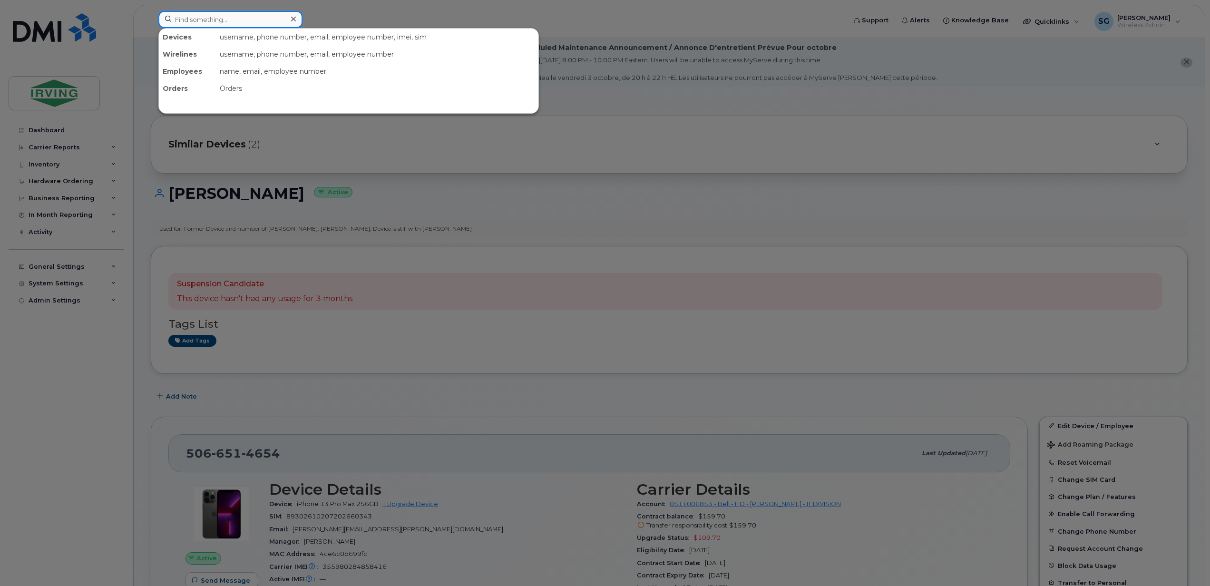
click at [210, 25] on input at bounding box center [230, 19] width 144 height 17
paste input "5062719539"
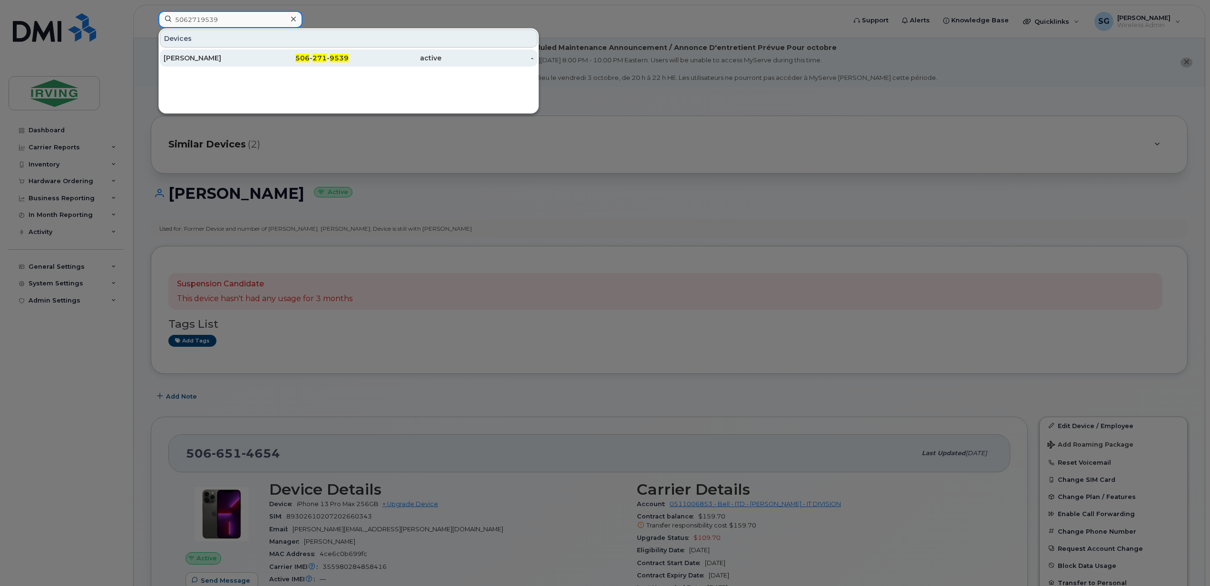
type input "5062719539"
click at [198, 58] on div "[PERSON_NAME]" at bounding box center [210, 58] width 93 height 10
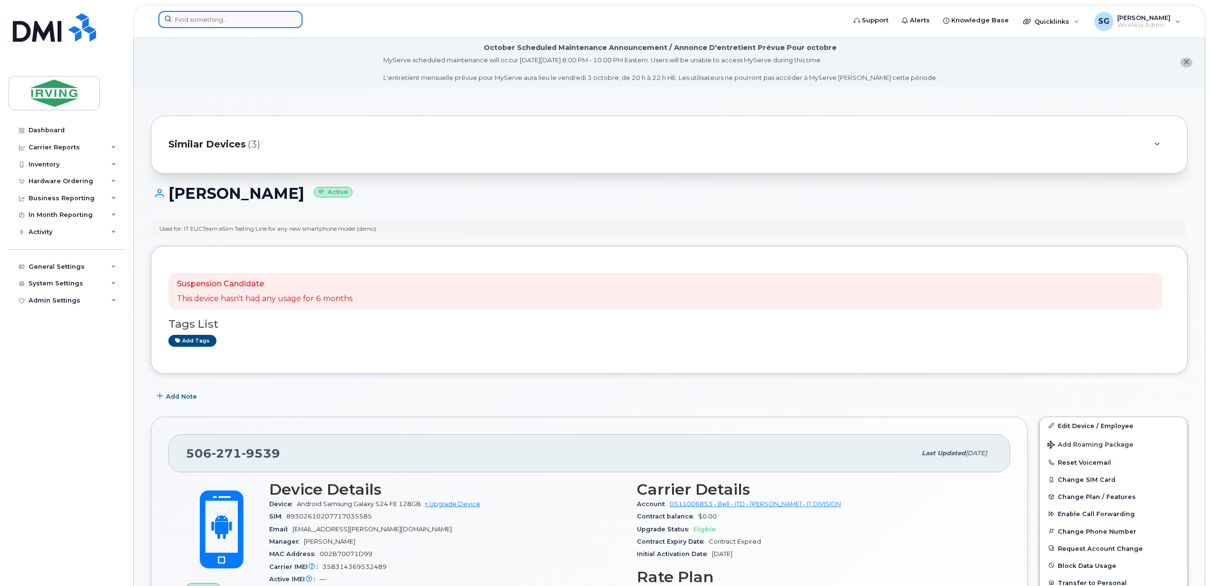
click at [180, 18] on input at bounding box center [230, 19] width 144 height 17
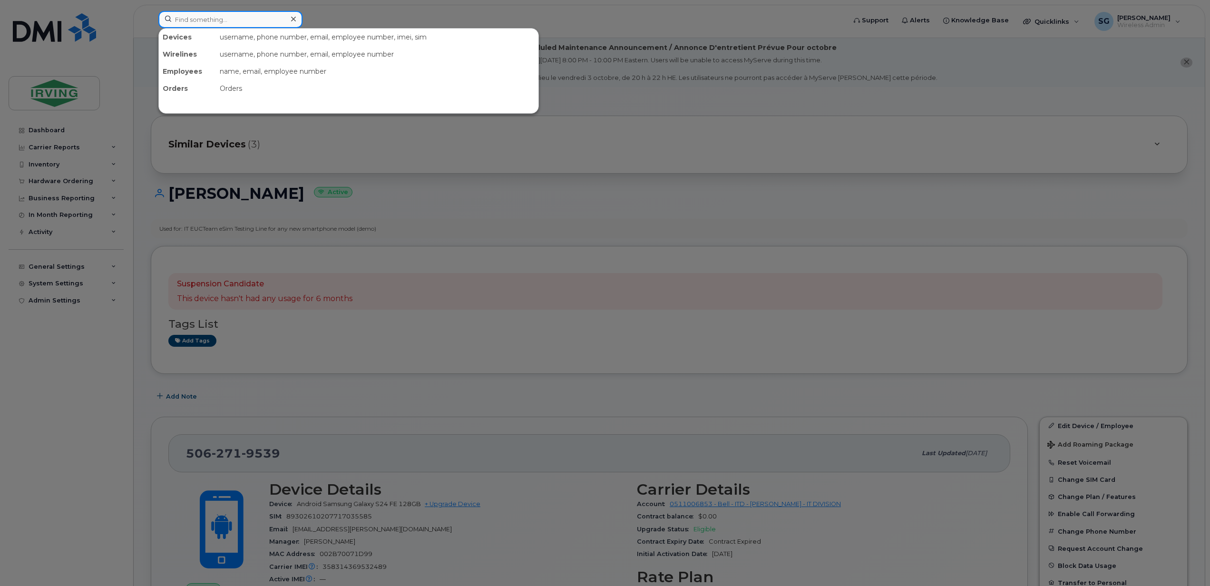
paste input "5062719539"
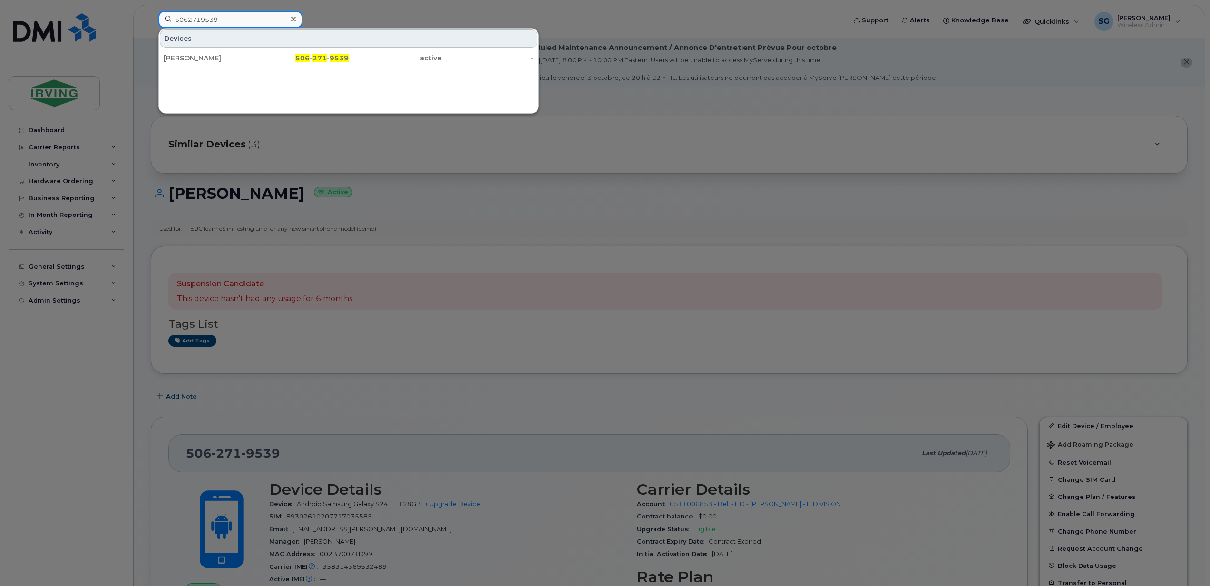
type input "5062719539"
click at [383, 410] on div at bounding box center [605, 293] width 1210 height 586
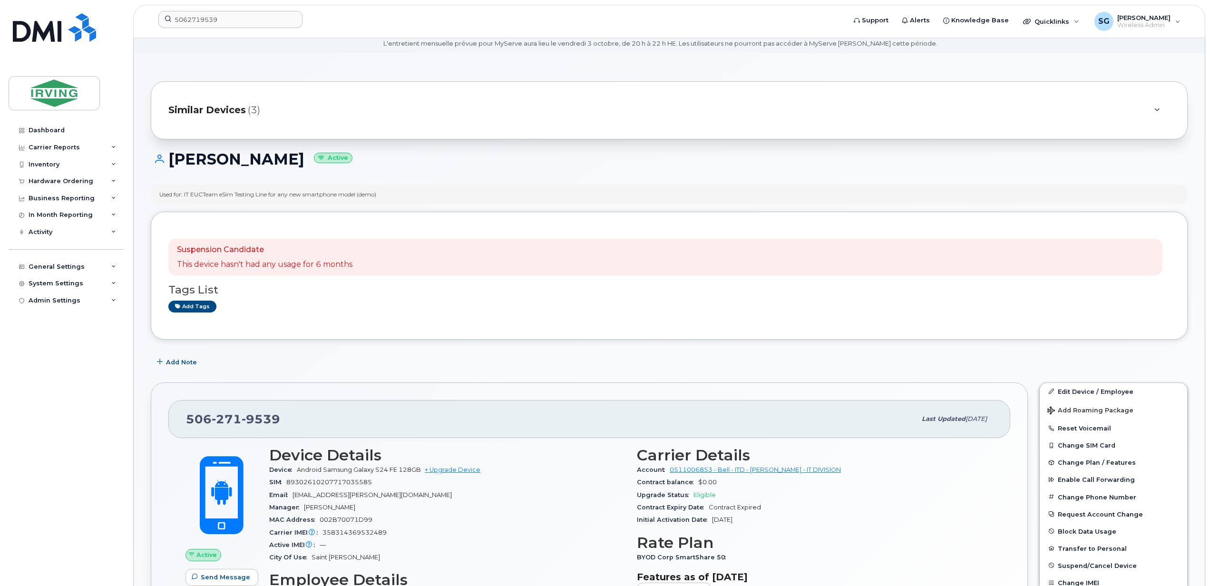
scroll to position [63, 0]
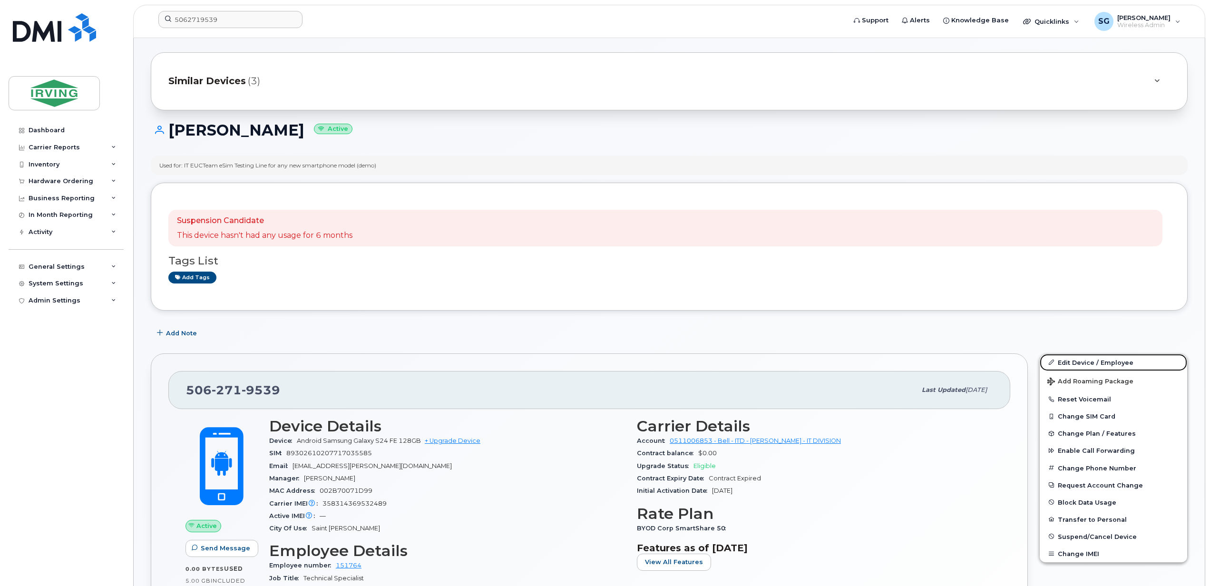
drag, startPoint x: 1110, startPoint y: 363, endPoint x: 1038, endPoint y: 368, distance: 72.5
click at [1110, 363] on link "Edit Device / Employee" at bounding box center [1113, 362] width 147 height 17
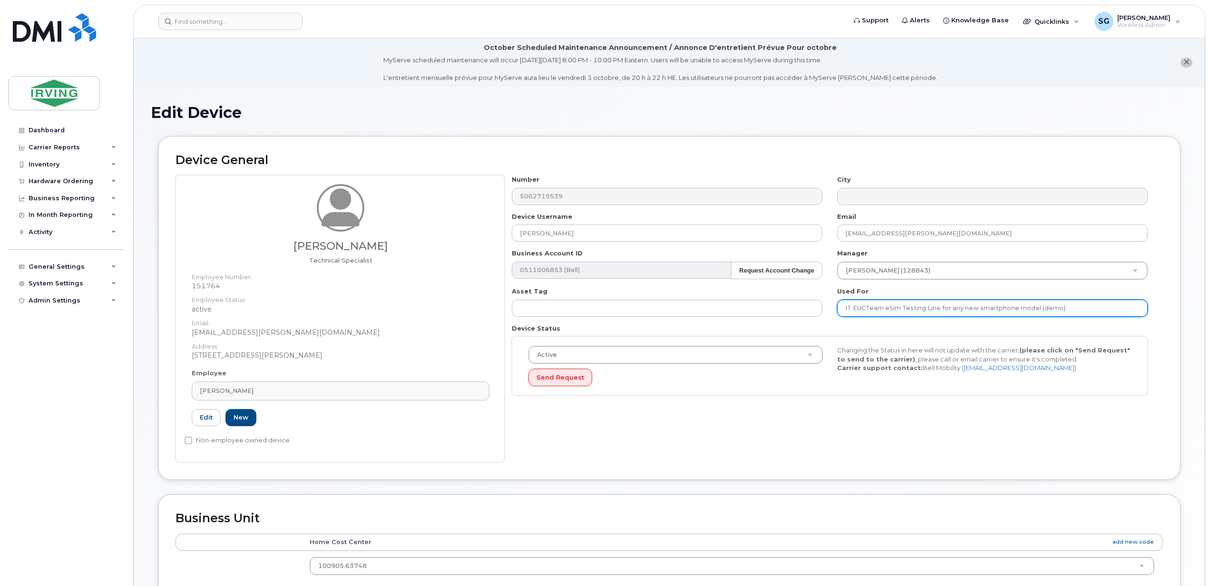
click at [929, 311] on input "IT EUCTeam eSim Testing Line for any new smartphone model (demo)" at bounding box center [992, 308] width 311 height 17
click at [939, 311] on input "IT EUCTeam eSim Testing Line for any new smartphone model (demo)" at bounding box center [992, 308] width 311 height 17
drag, startPoint x: 1022, startPoint y: 313, endPoint x: 1055, endPoint y: 313, distance: 32.8
click at [1022, 313] on input "IT EUCTeam eSim Testing Line for any new smartphone model (demo)" at bounding box center [992, 308] width 311 height 17
click at [1066, 313] on input "IT EUCTeam eSim Testing Line for any new smartphone model (demo)" at bounding box center [992, 308] width 311 height 17
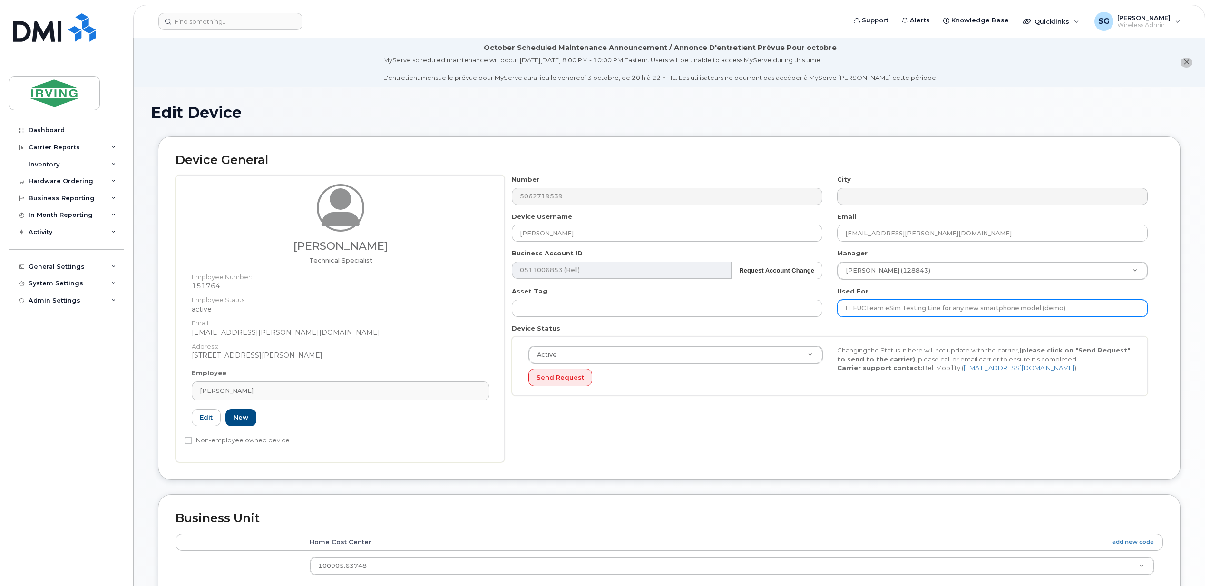
click at [939, 309] on input "IT EUCTeam eSim Testing Line for any new smartphone model (demo)" at bounding box center [992, 308] width 311 height 17
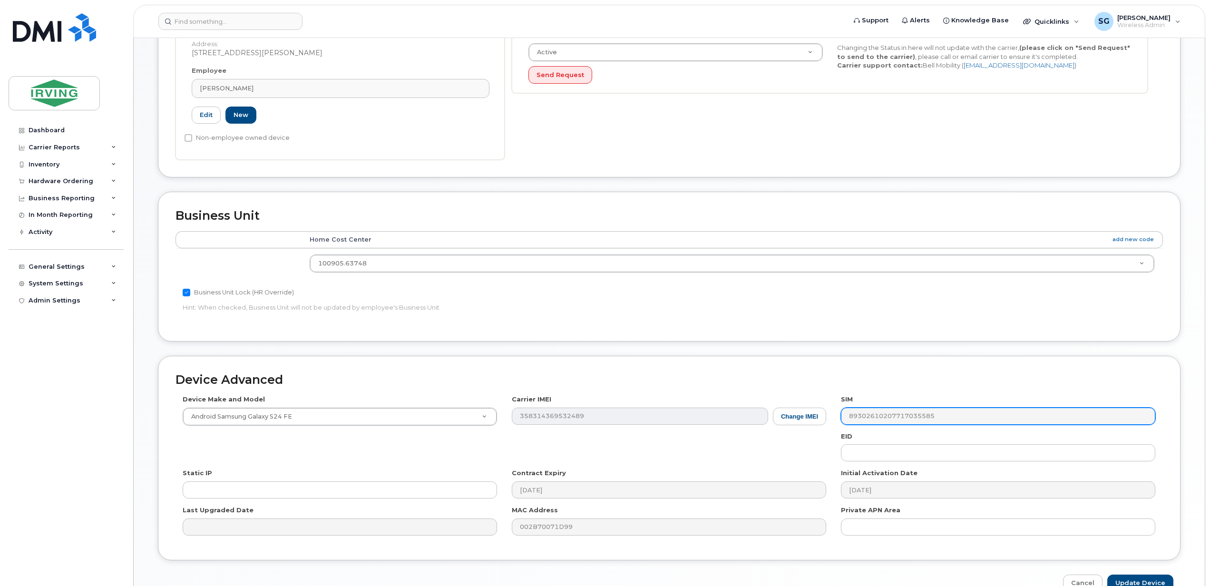
scroll to position [317, 0]
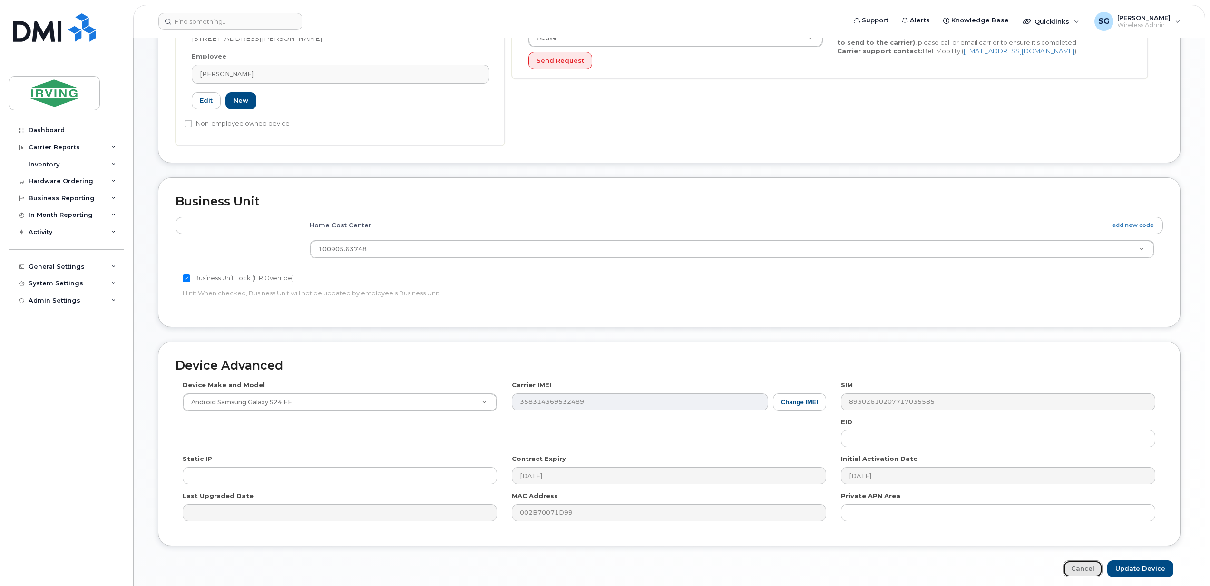
click at [1072, 573] on link "Cancel" at bounding box center [1082, 569] width 39 height 18
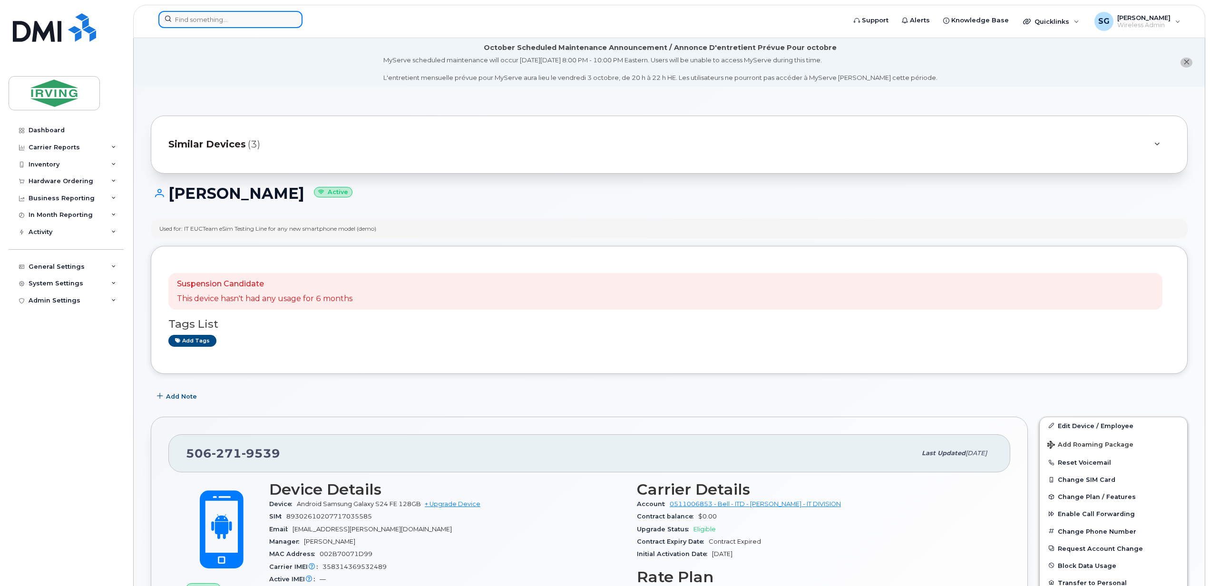
click at [246, 22] on input at bounding box center [230, 19] width 144 height 17
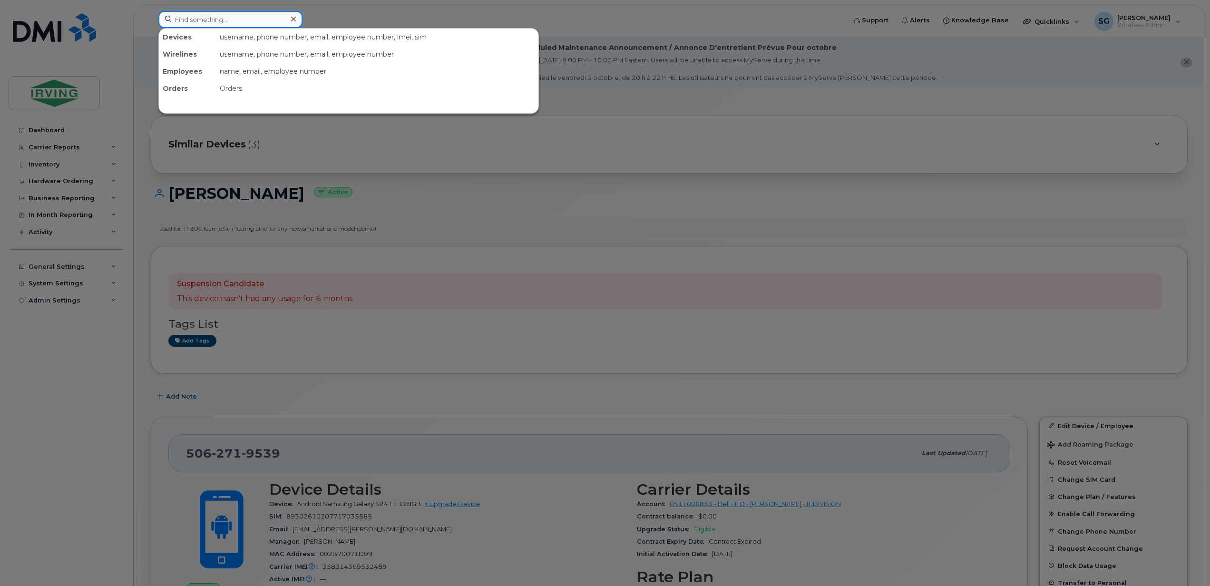
paste input "[PHONE_NUMBER]"
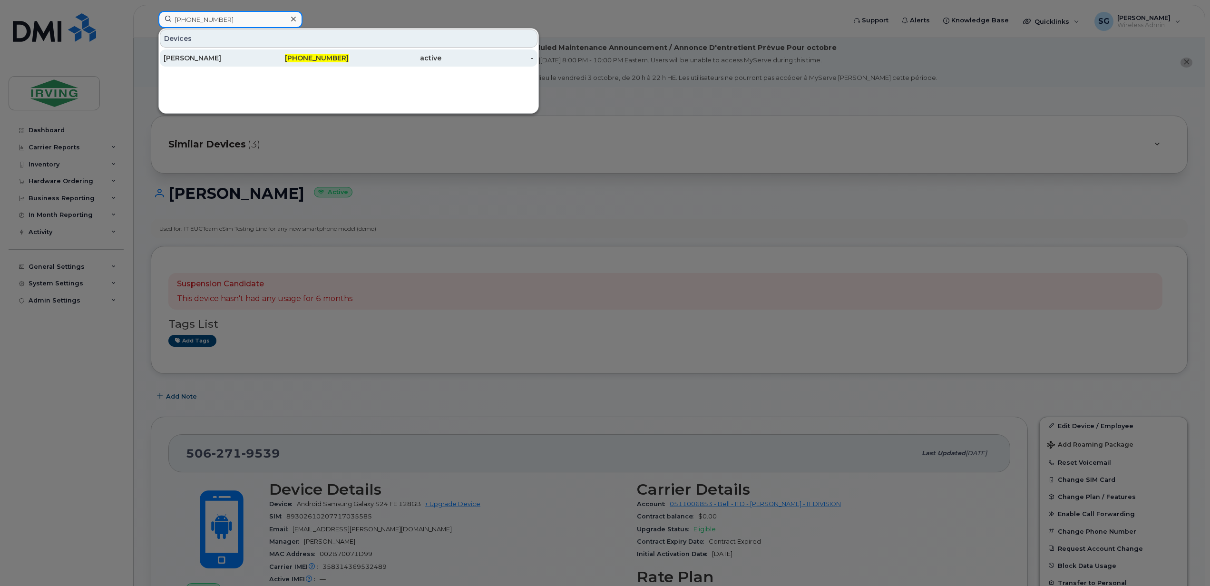
type input "[PHONE_NUMBER]"
drag, startPoint x: 230, startPoint y: 60, endPoint x: 292, endPoint y: 88, distance: 67.7
click at [230, 60] on div "[PERSON_NAME]" at bounding box center [210, 58] width 93 height 10
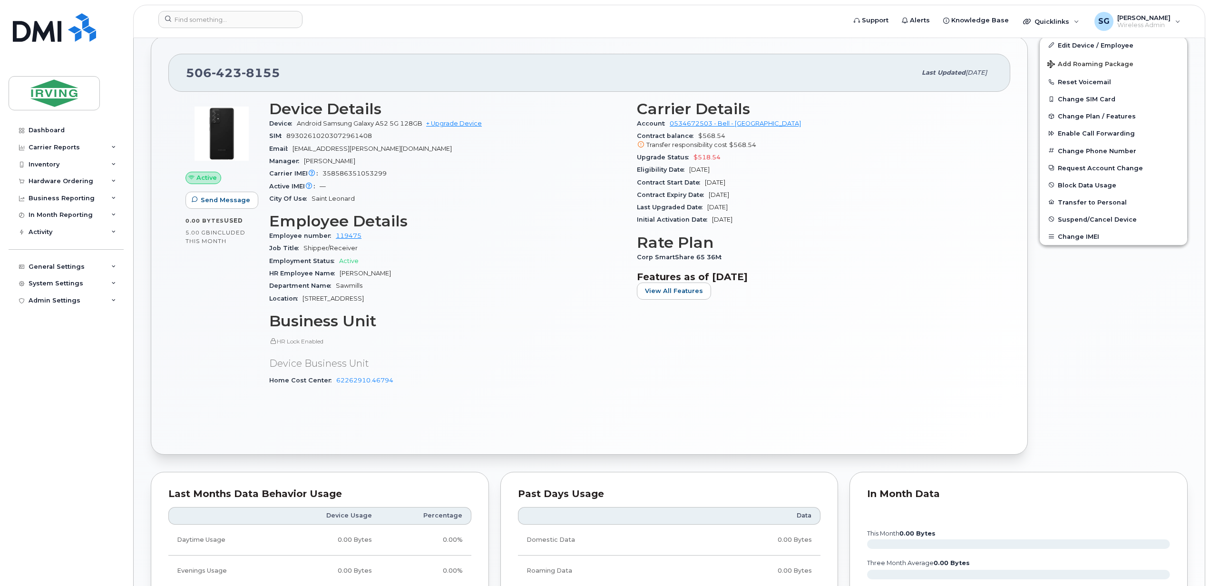
scroll to position [127, 0]
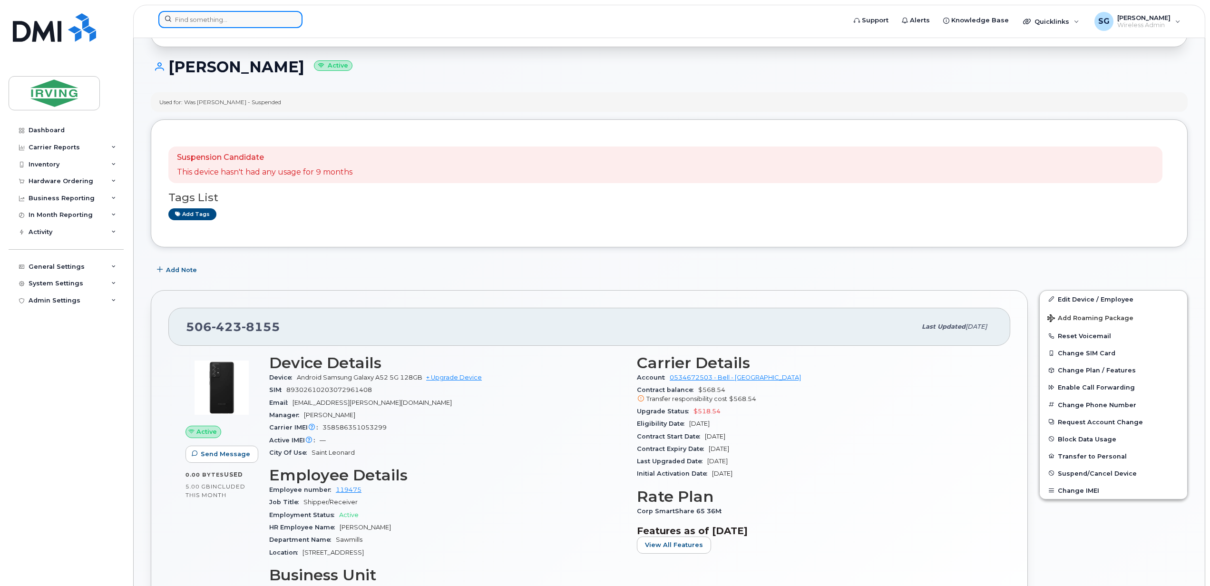
click at [206, 18] on input at bounding box center [230, 19] width 144 height 17
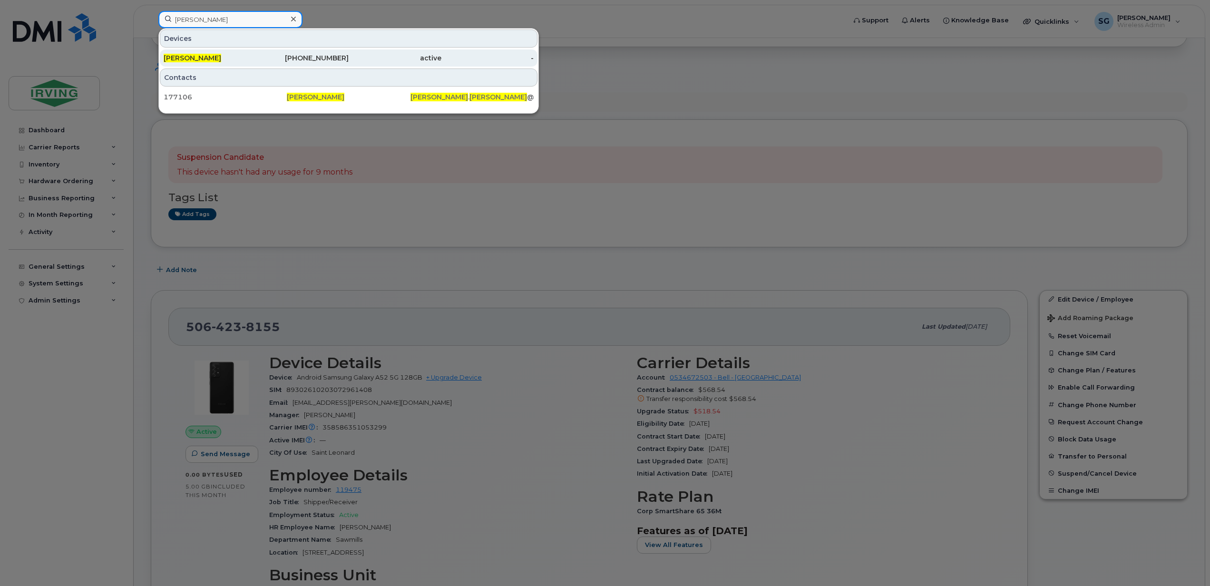
type input "[PERSON_NAME]"
click at [217, 60] on span "[PERSON_NAME]" at bounding box center [193, 58] width 58 height 9
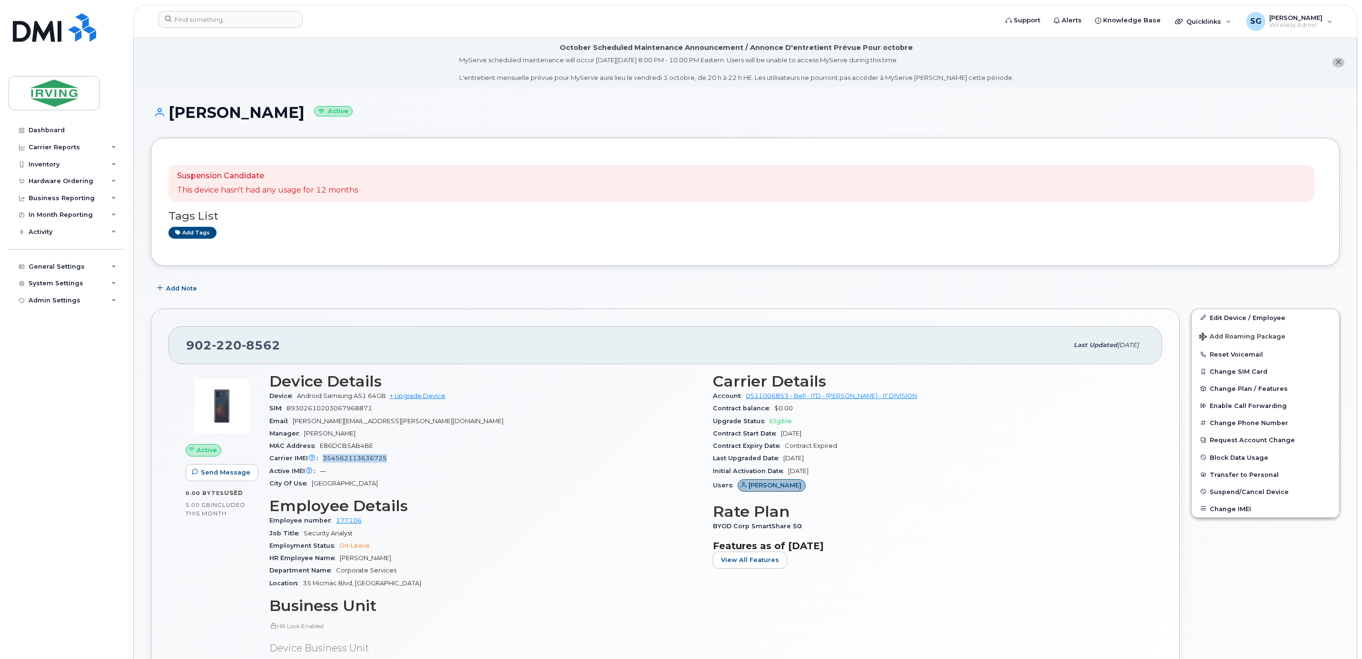
drag, startPoint x: 396, startPoint y: 461, endPoint x: 323, endPoint y: 465, distance: 72.9
click at [323, 465] on div "Carrier IMEI Carrier IMEI is reported during the last billing cycle or change o…" at bounding box center [485, 458] width 432 height 12
copy span "354562113636725"
drag, startPoint x: 284, startPoint y: 350, endPoint x: 186, endPoint y: 349, distance: 98.0
click at [186, 349] on div "902 220 8562" at bounding box center [627, 345] width 882 height 20
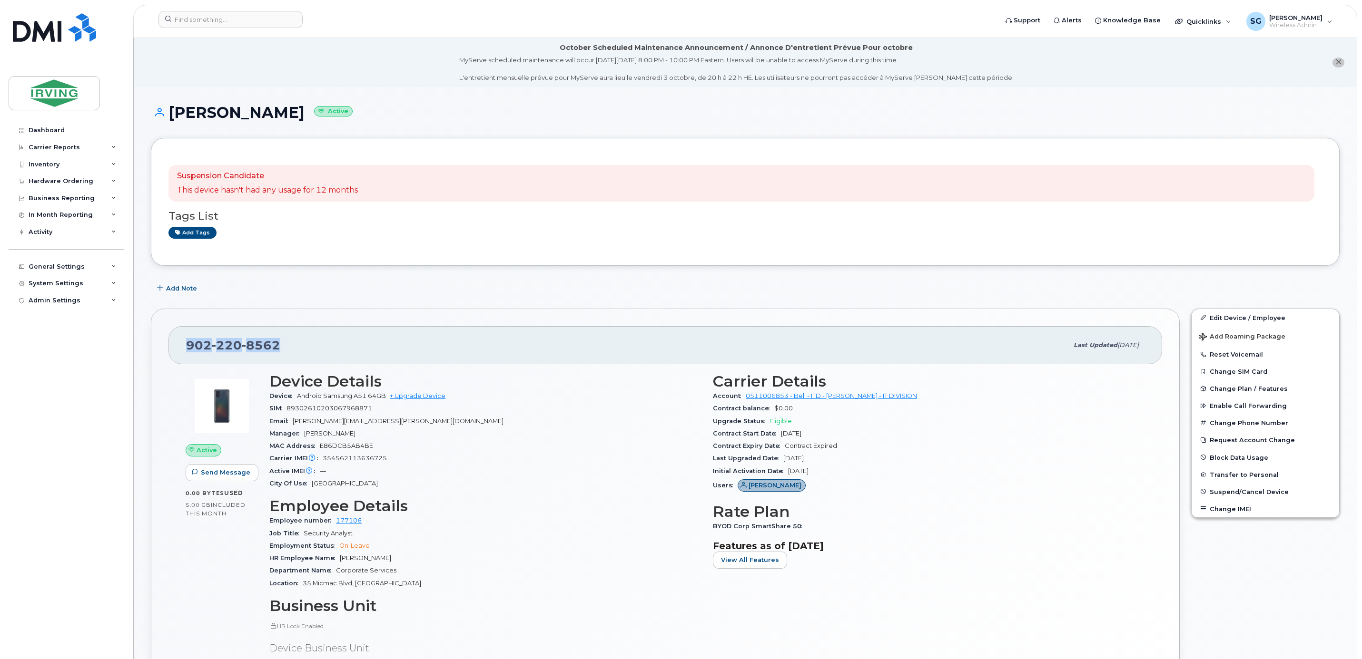
copy span "902 220 8562"
